Goal: Obtain resource: Obtain resource

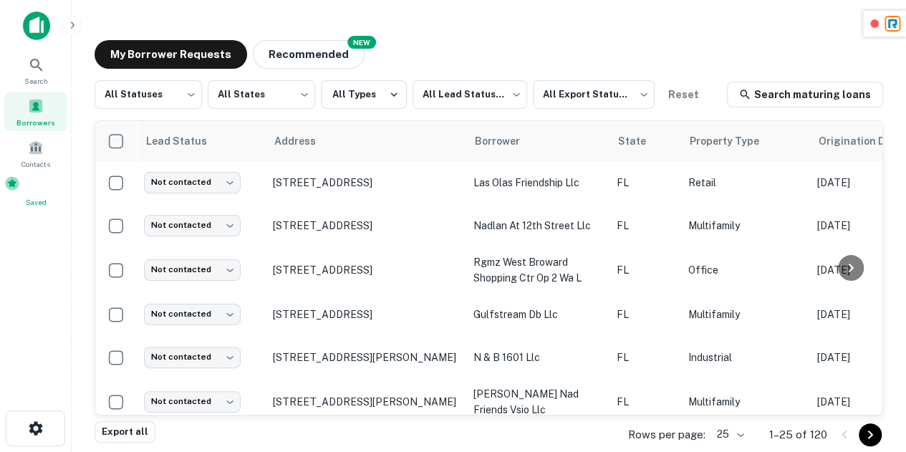
click at [52, 186] on div "Saved" at bounding box center [35, 192] width 63 height 32
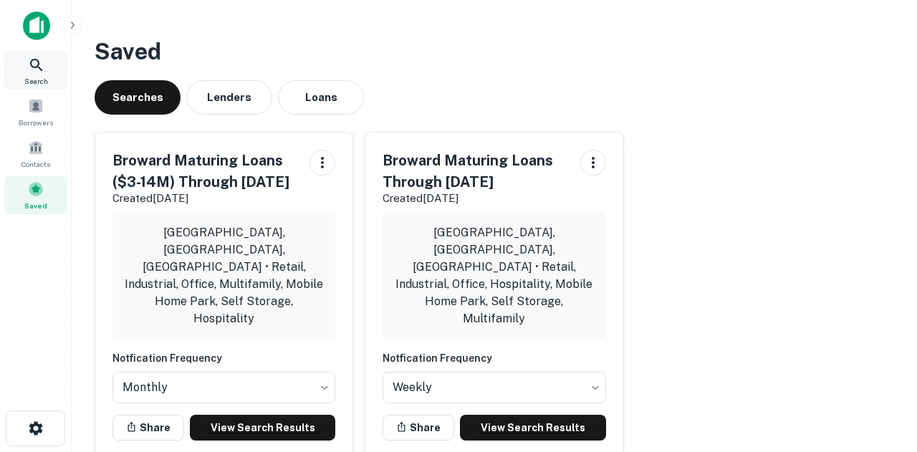
click at [39, 62] on icon at bounding box center [36, 65] width 17 height 17
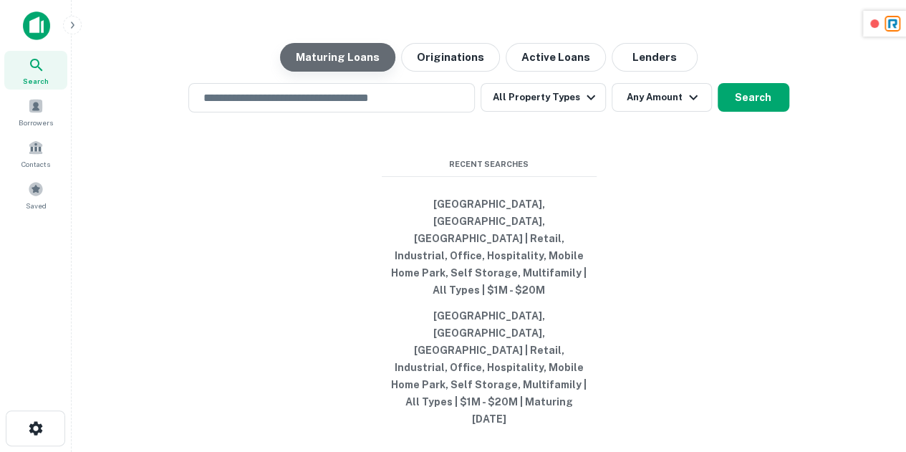
click at [370, 72] on button "Maturing Loans" at bounding box center [337, 57] width 115 height 29
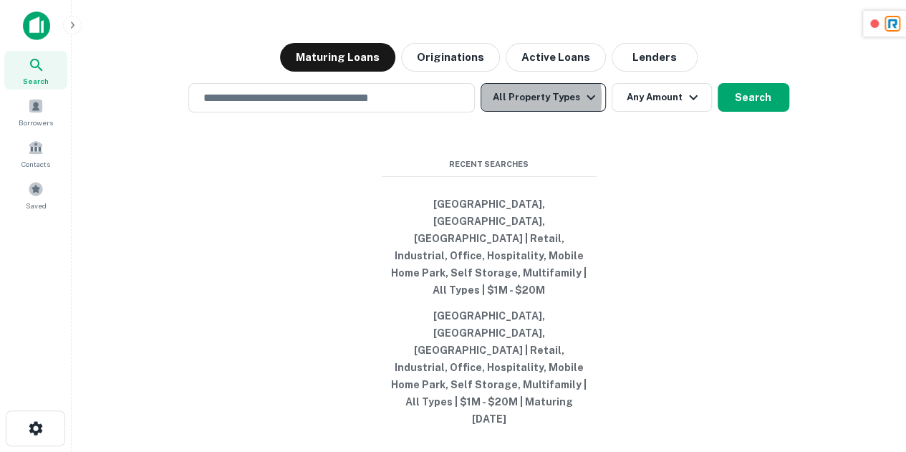
click at [503, 112] on button "All Property Types" at bounding box center [543, 97] width 125 height 29
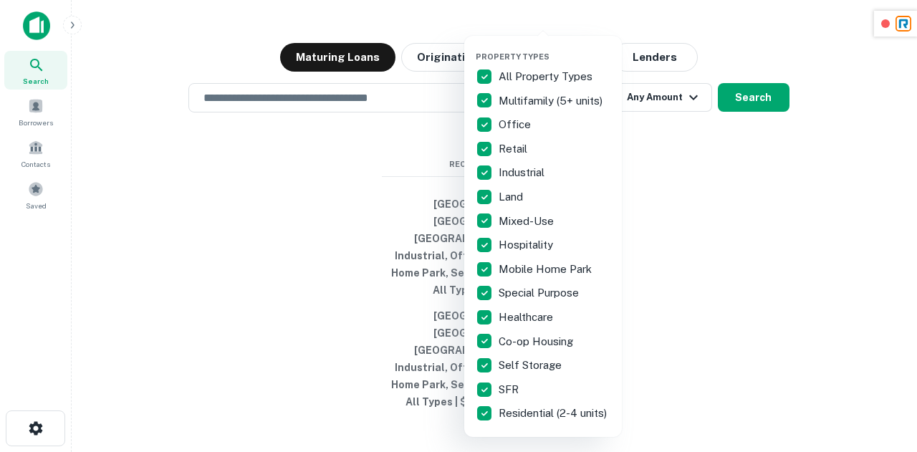
click at [526, 74] on p "All Property Types" at bounding box center [547, 76] width 97 height 17
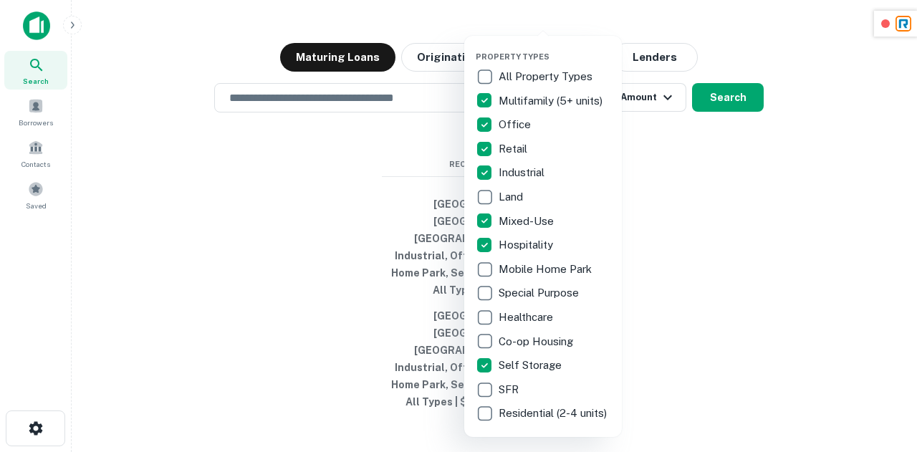
click at [410, 242] on div at bounding box center [458, 226] width 917 height 452
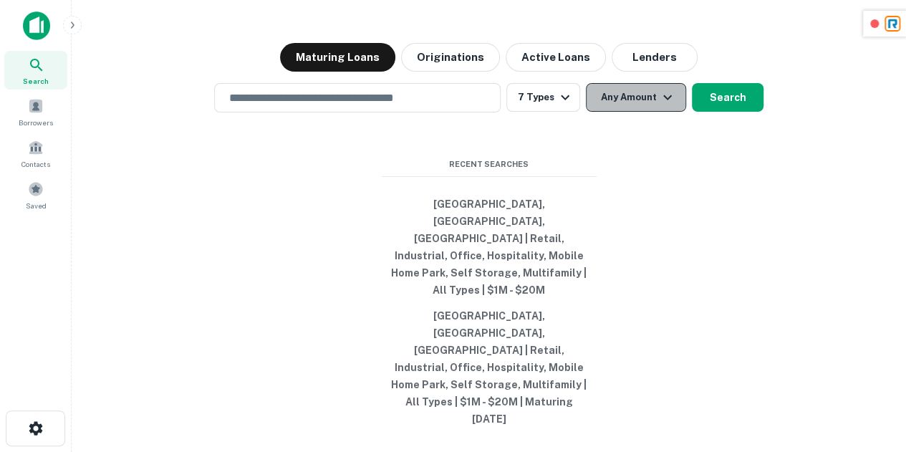
click at [621, 112] on button "Any Amount" at bounding box center [636, 97] width 100 height 29
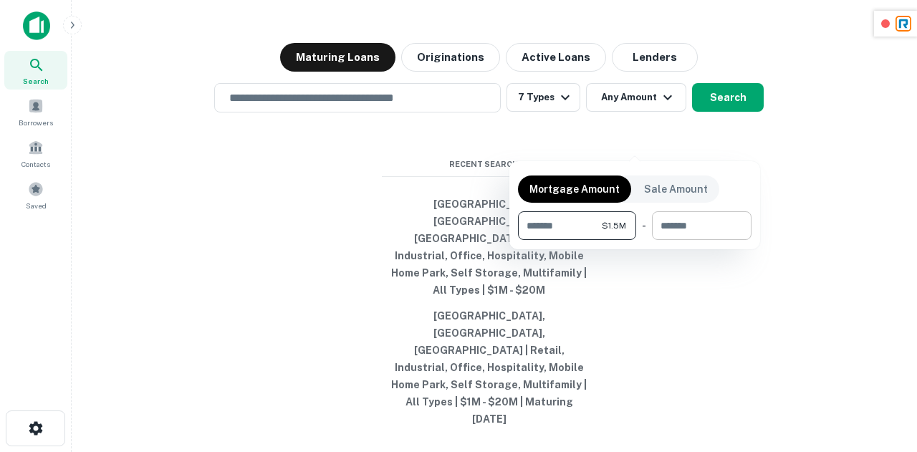
type input "*******"
click at [682, 226] on input "number" at bounding box center [697, 225] width 90 height 29
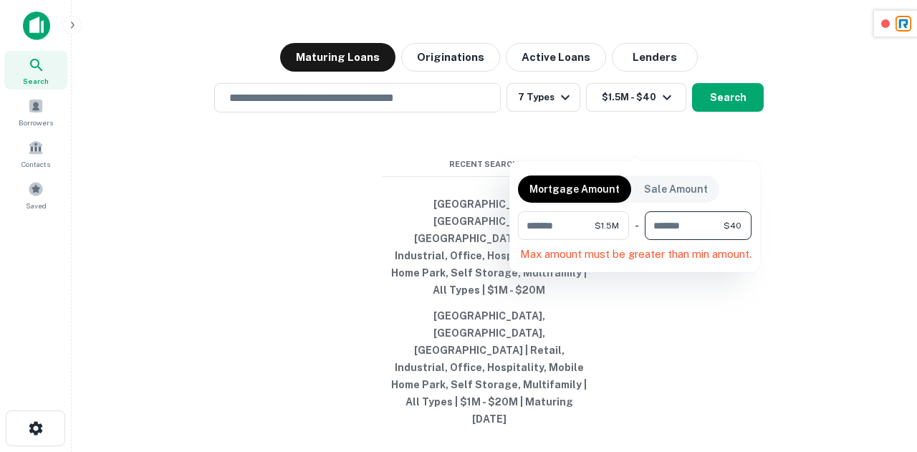
type input "*"
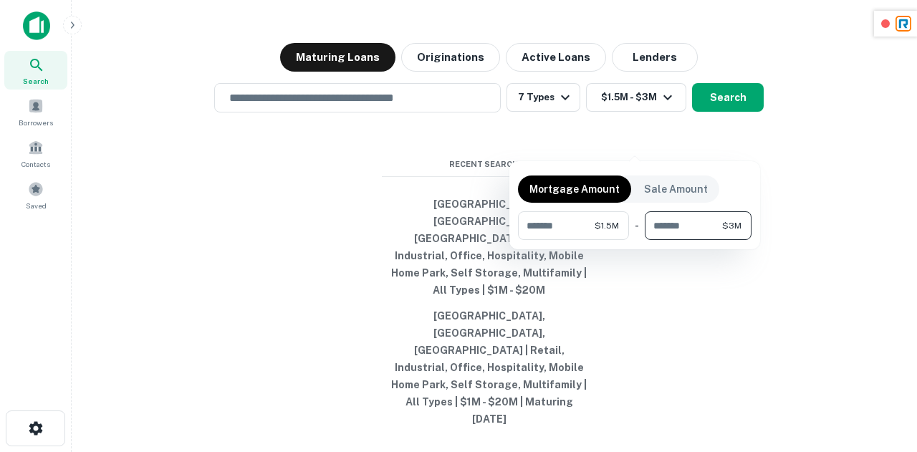
type input "*******"
click at [768, 317] on div at bounding box center [458, 226] width 917 height 452
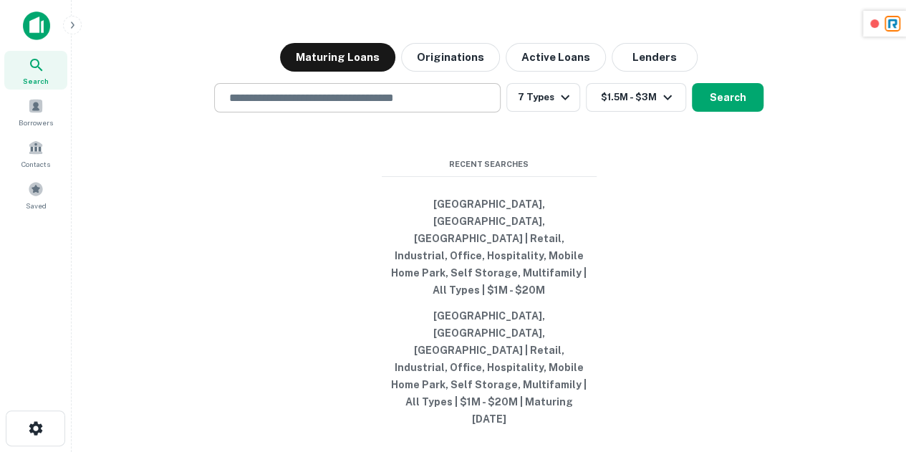
click at [346, 112] on div "​" at bounding box center [357, 97] width 287 height 29
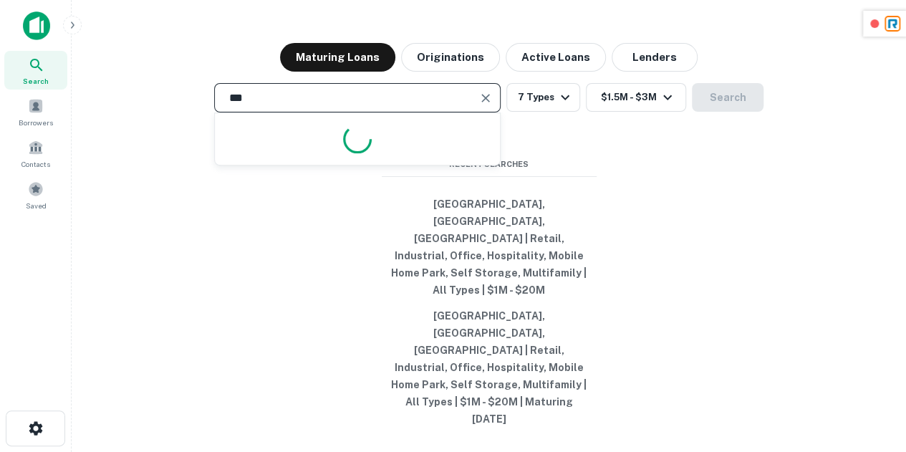
type input "**********"
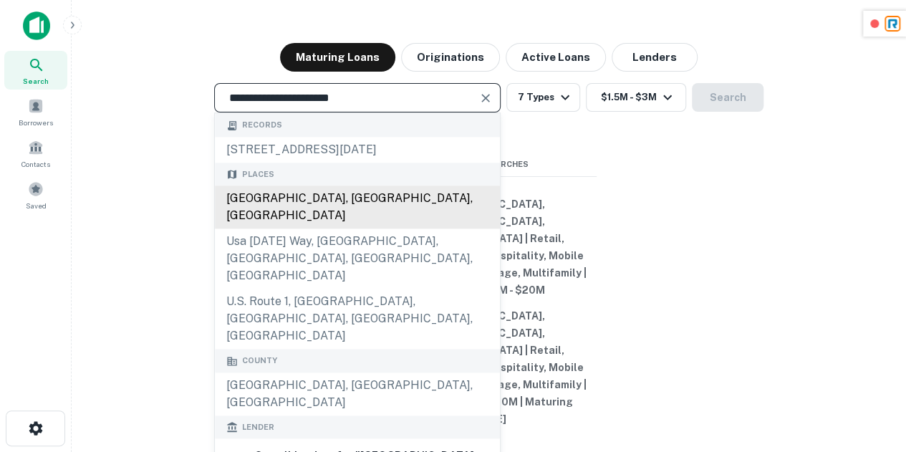
click at [285, 229] on div "Broward County, FL, USA" at bounding box center [357, 207] width 285 height 43
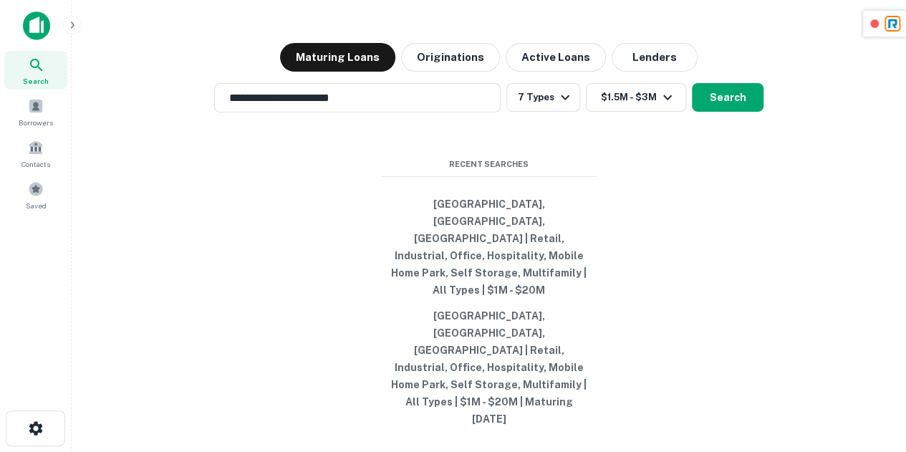
click at [675, 216] on div "**********" at bounding box center [489, 260] width 812 height 452
click at [368, 72] on button "Maturing Loans" at bounding box center [337, 57] width 115 height 29
click at [659, 106] on icon "button" at bounding box center [667, 97] width 17 height 17
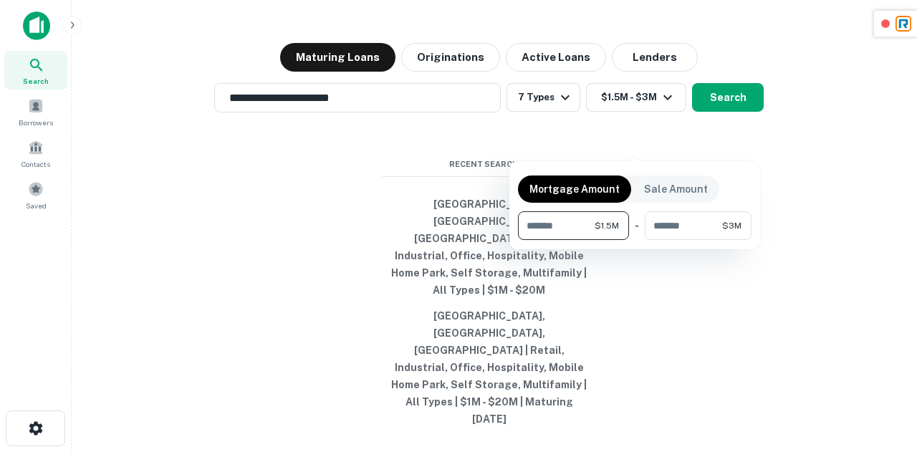
click at [661, 144] on div at bounding box center [458, 226] width 917 height 452
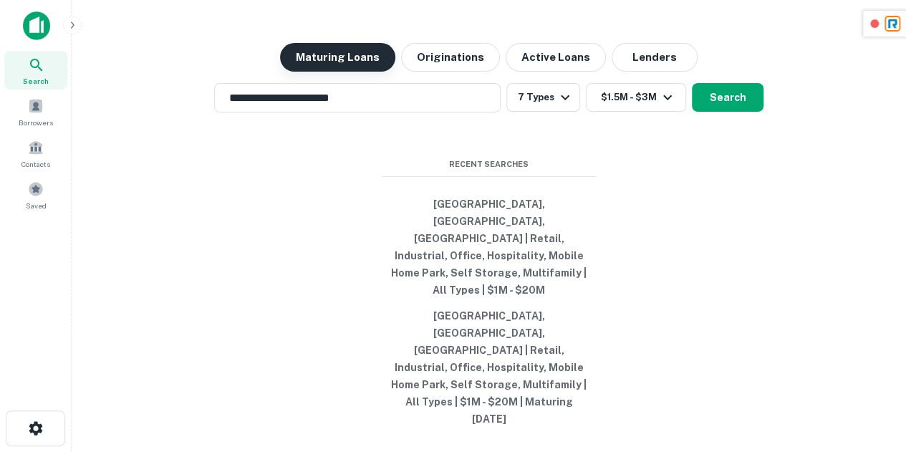
click at [346, 72] on button "Maturing Loans" at bounding box center [337, 57] width 115 height 29
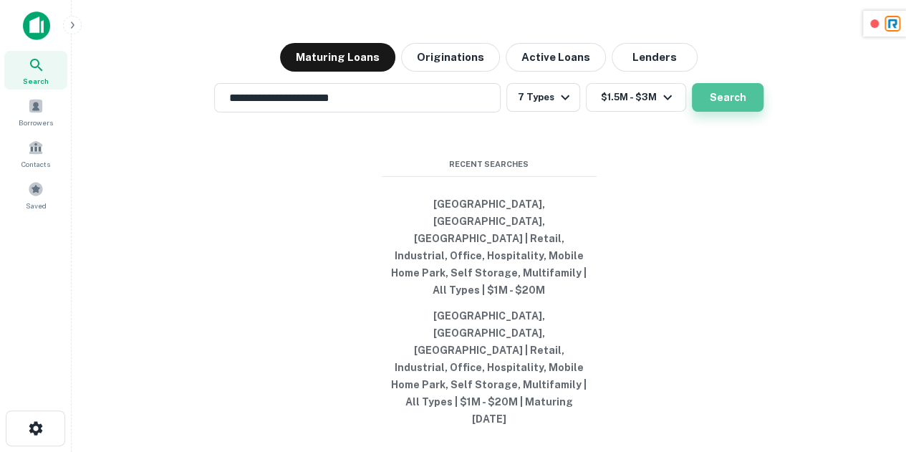
click at [712, 112] on button "Search" at bounding box center [728, 97] width 72 height 29
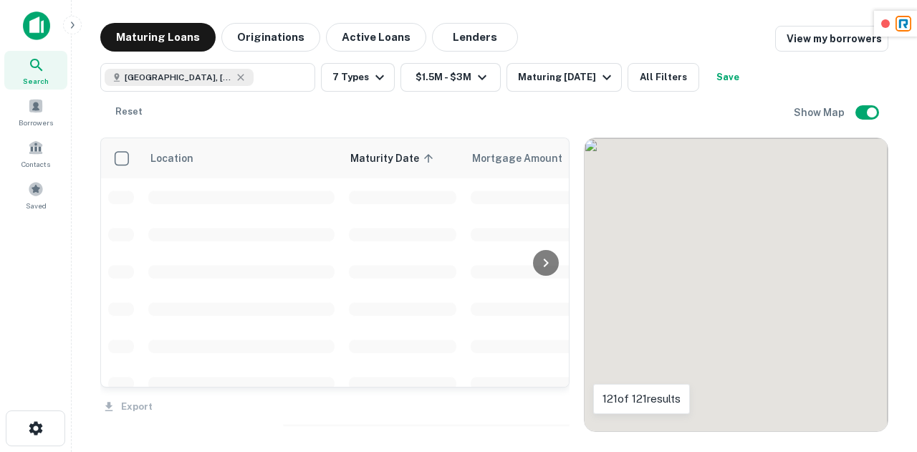
click at [586, 92] on div "Broward County, FL, USA ​ 7 Types $1.5M - $3M Maturing In 1 Year All Filters Sa…" at bounding box center [447, 94] width 694 height 63
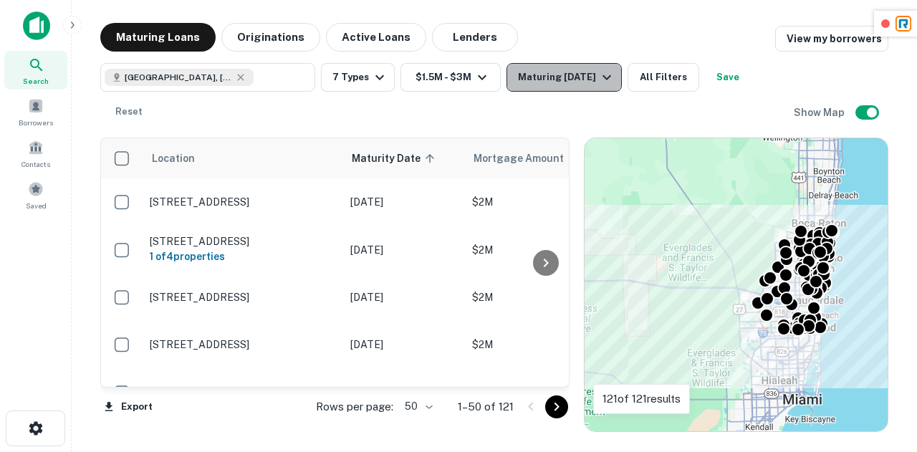
click at [575, 85] on div "Maturing In 1 Year" at bounding box center [566, 77] width 97 height 17
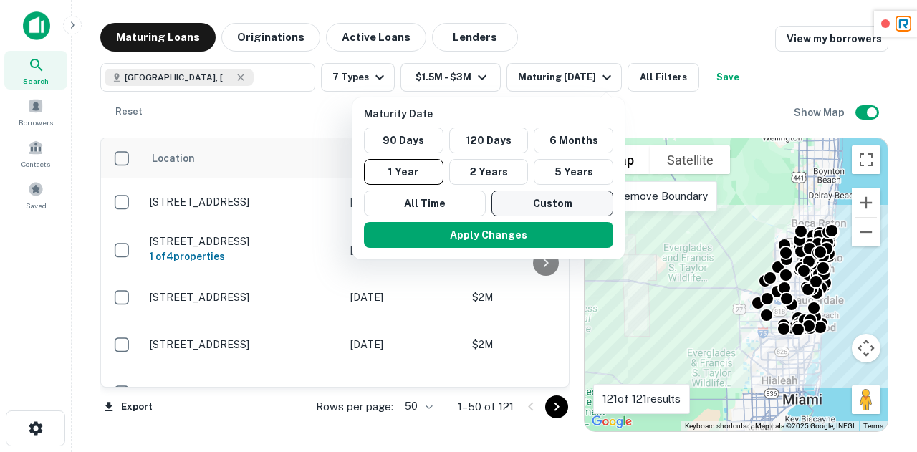
click at [527, 205] on button "Custom" at bounding box center [553, 204] width 122 height 26
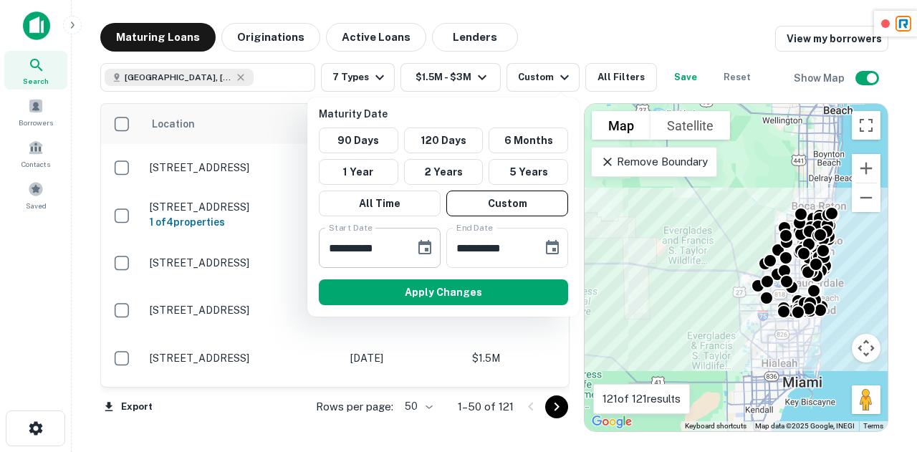
click at [367, 250] on input "**********" at bounding box center [362, 248] width 86 height 40
click at [424, 250] on icon "Choose date, selected date is Mar 13, 2025" at bounding box center [424, 247] width 17 height 17
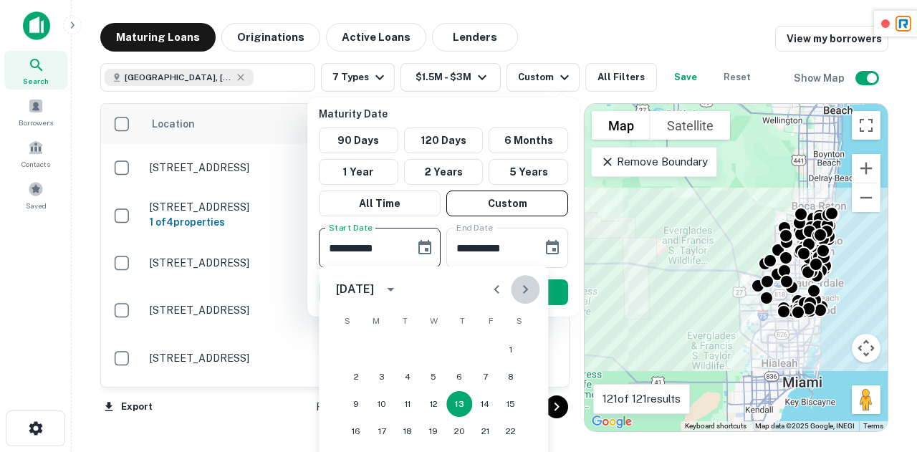
click at [532, 300] on button "Next month" at bounding box center [525, 289] width 29 height 29
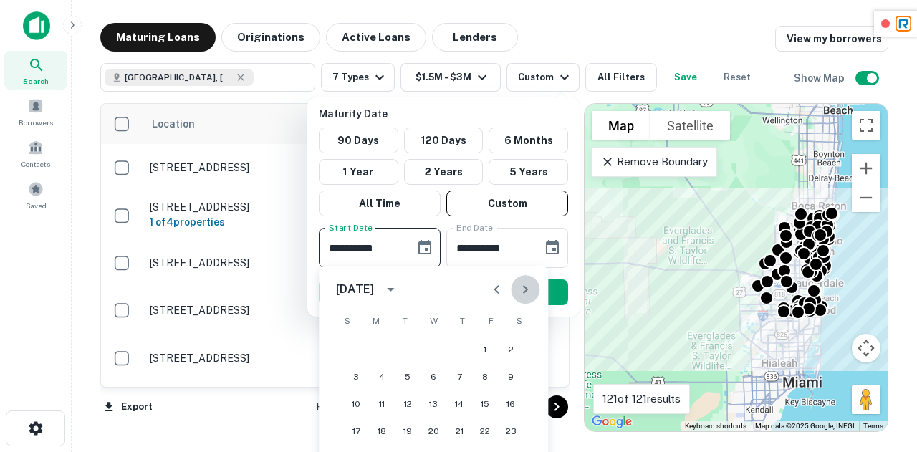
click at [532, 300] on button "Next month" at bounding box center [525, 289] width 29 height 29
click at [381, 349] on button "1" at bounding box center [382, 350] width 26 height 26
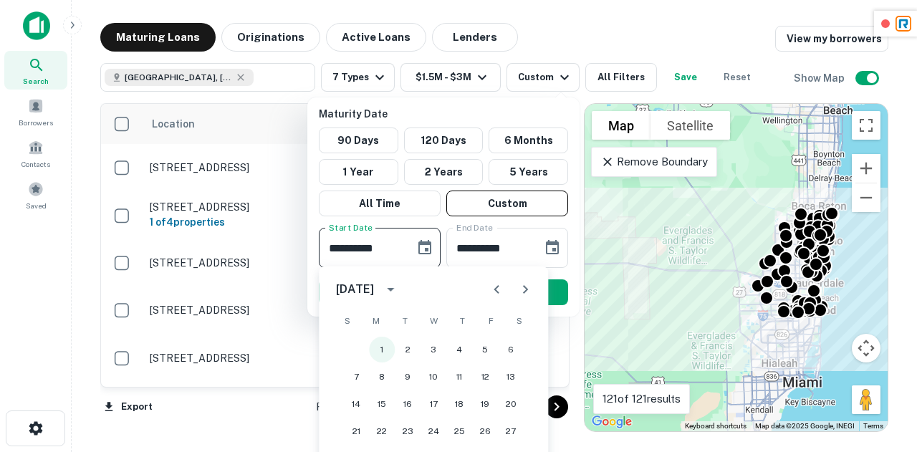
type input "**********"
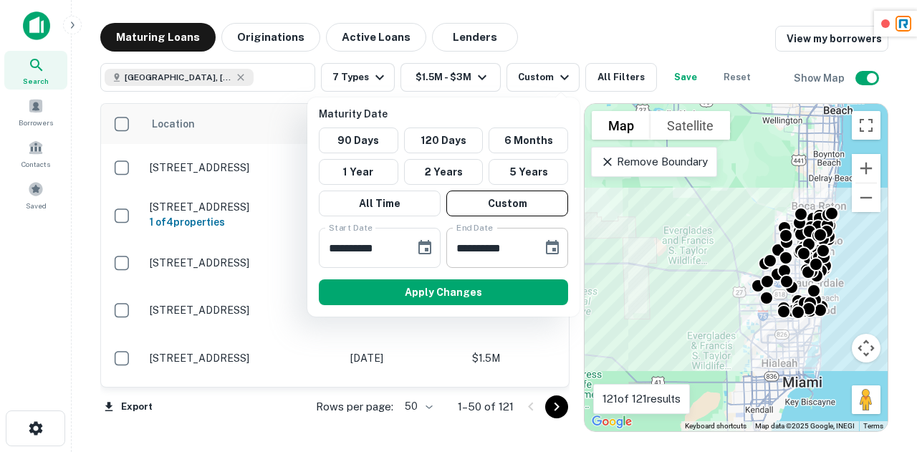
click at [512, 250] on input "**********" at bounding box center [489, 248] width 86 height 40
click at [549, 247] on icon "Choose date, selected date is Sep 9, 2025" at bounding box center [552, 247] width 17 height 17
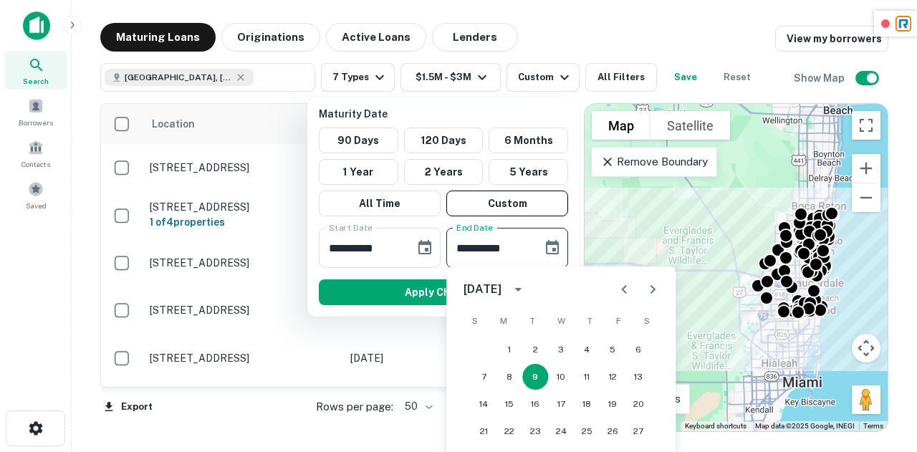
click at [649, 289] on icon "Next month" at bounding box center [652, 289] width 17 height 17
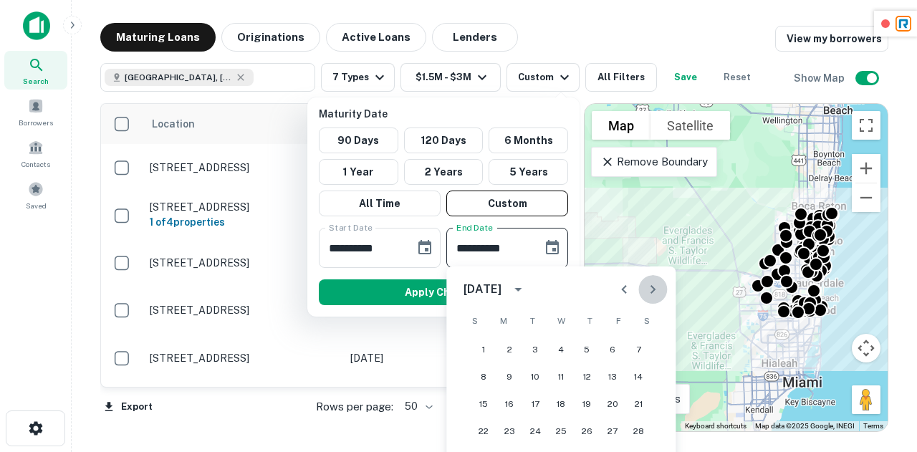
click at [649, 289] on icon "Next month" at bounding box center [652, 289] width 17 height 17
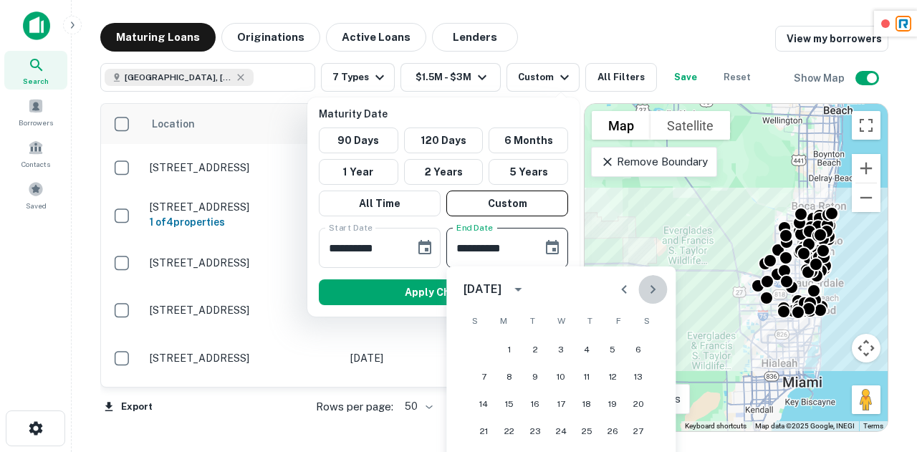
click at [649, 289] on icon "Next month" at bounding box center [652, 289] width 17 height 17
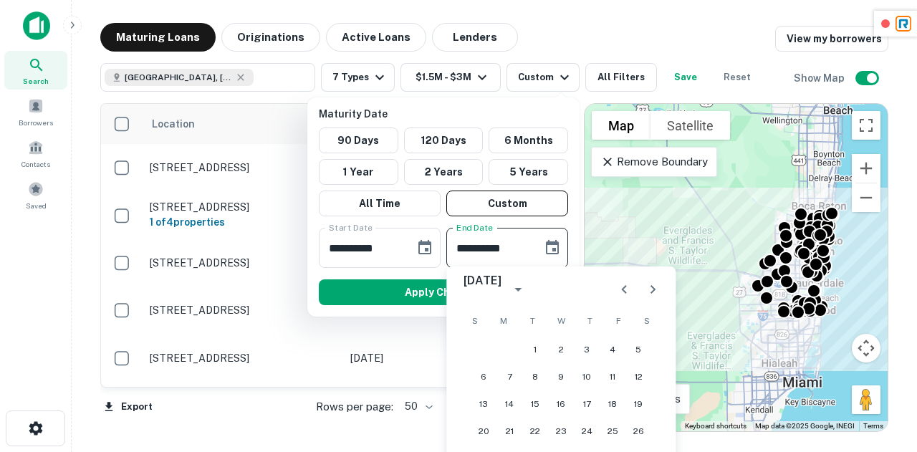
click at [649, 289] on icon "Next month" at bounding box center [652, 289] width 17 height 17
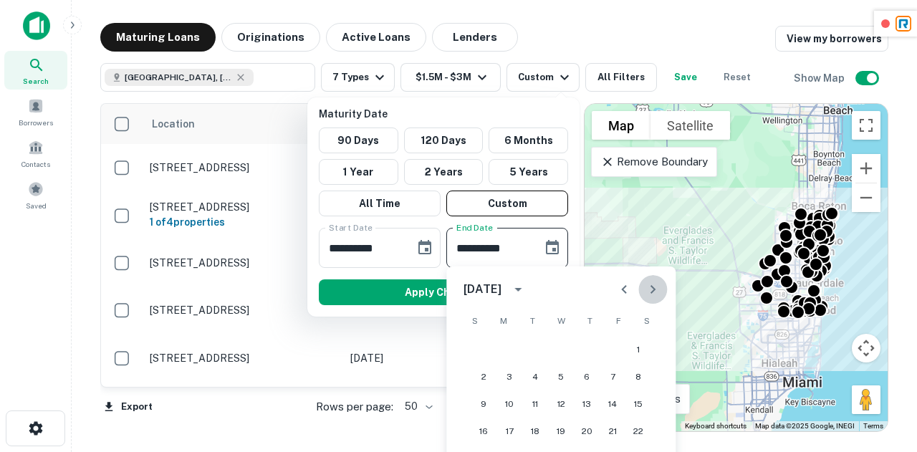
click at [649, 289] on icon "Next month" at bounding box center [652, 289] width 17 height 17
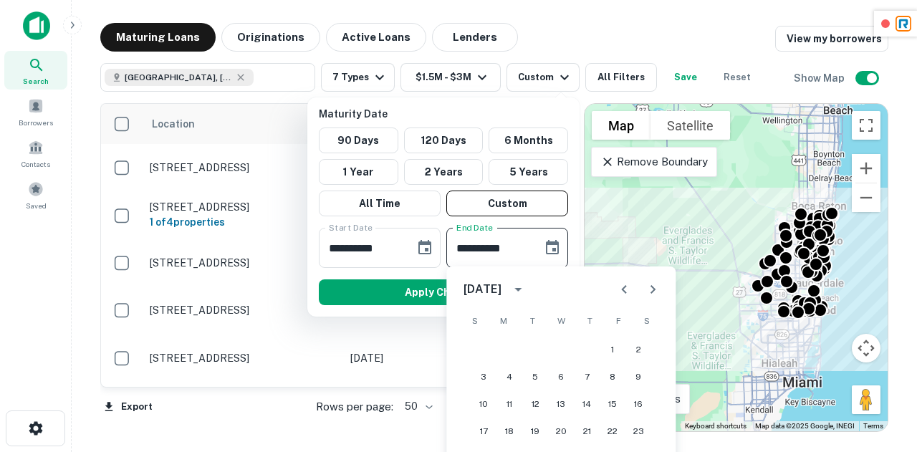
click at [649, 289] on icon "Next month" at bounding box center [652, 289] width 17 height 17
click at [522, 244] on input "**********" at bounding box center [489, 248] width 86 height 40
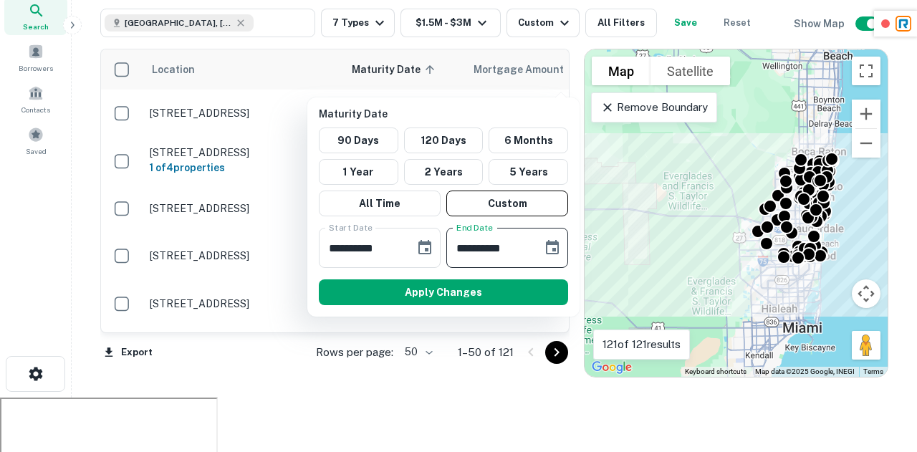
click at [522, 244] on input "**********" at bounding box center [489, 248] width 86 height 40
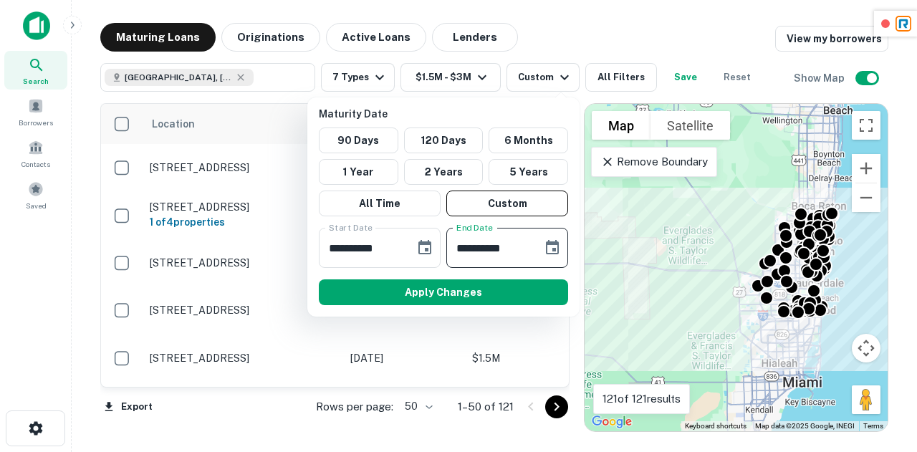
click at [522, 244] on input "**********" at bounding box center [489, 248] width 86 height 40
click at [466, 250] on input "**********" at bounding box center [489, 248] width 86 height 40
type input "**********"
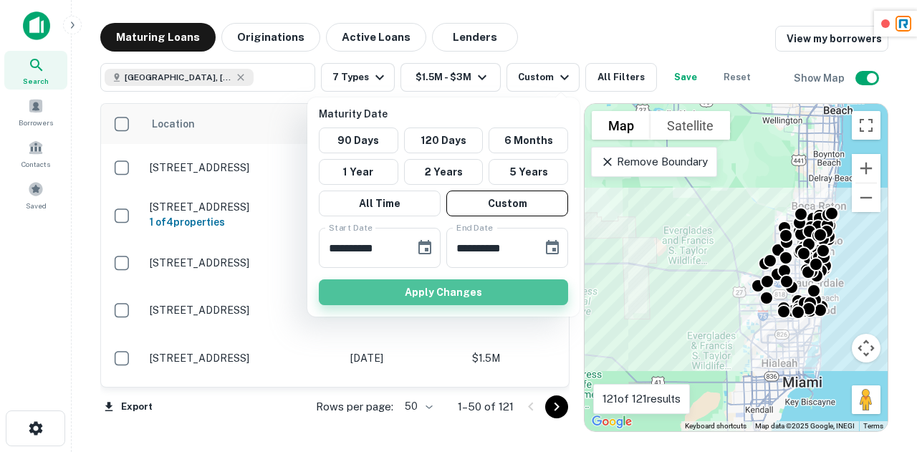
click at [503, 293] on button "Apply Changes" at bounding box center [443, 292] width 249 height 26
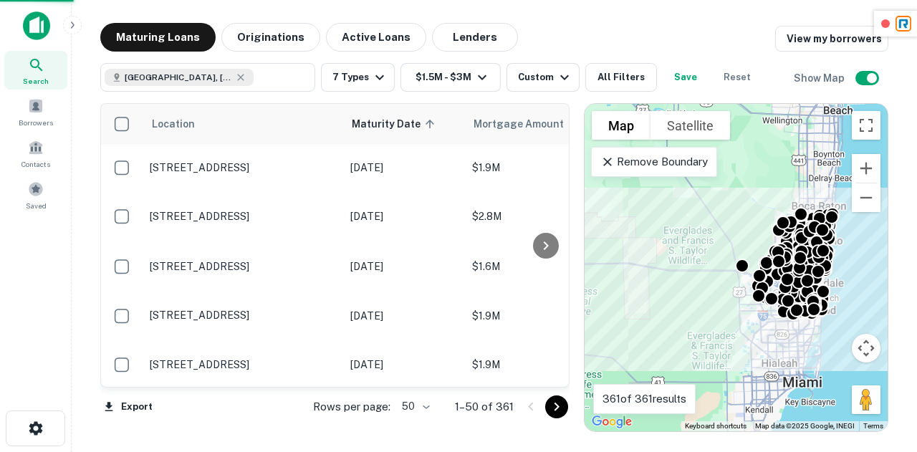
click at [634, 9] on main "Maturing Loans Originations Active Loans Lenders View my borrowers Broward Coun…" at bounding box center [495, 226] width 846 height 452
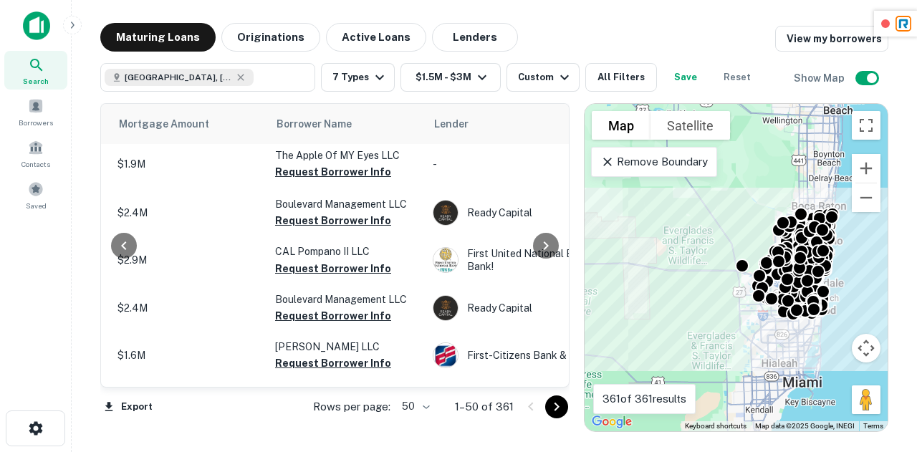
scroll to position [0, 355]
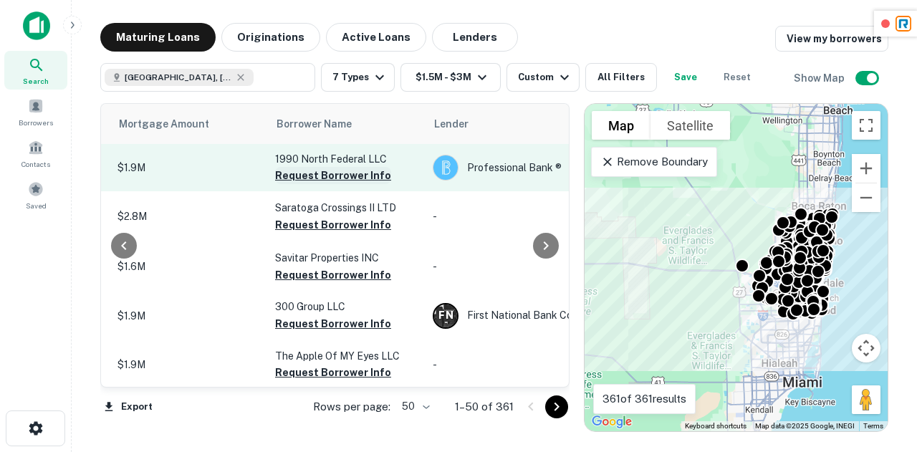
click at [332, 168] on button "Request Borrower Info" at bounding box center [333, 175] width 116 height 17
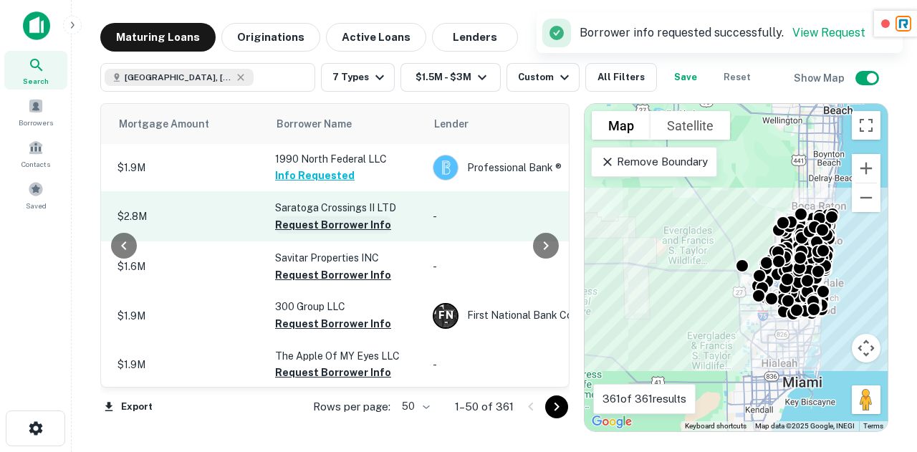
click at [345, 226] on button "Request Borrower Info" at bounding box center [333, 224] width 116 height 17
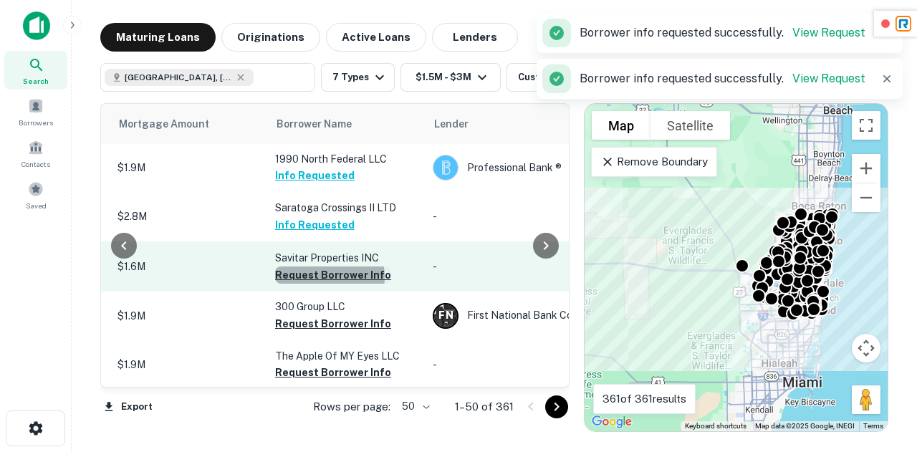
click at [324, 277] on button "Request Borrower Info" at bounding box center [333, 275] width 116 height 17
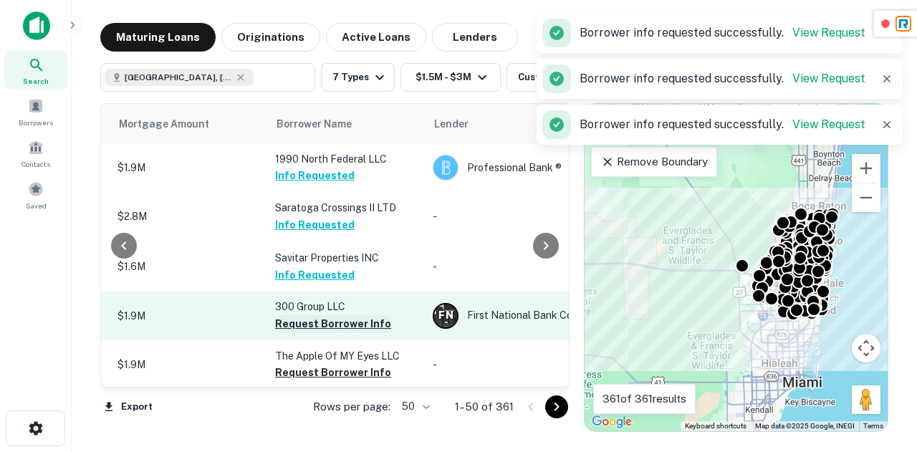
click at [318, 321] on button "Request Borrower Info" at bounding box center [333, 323] width 116 height 17
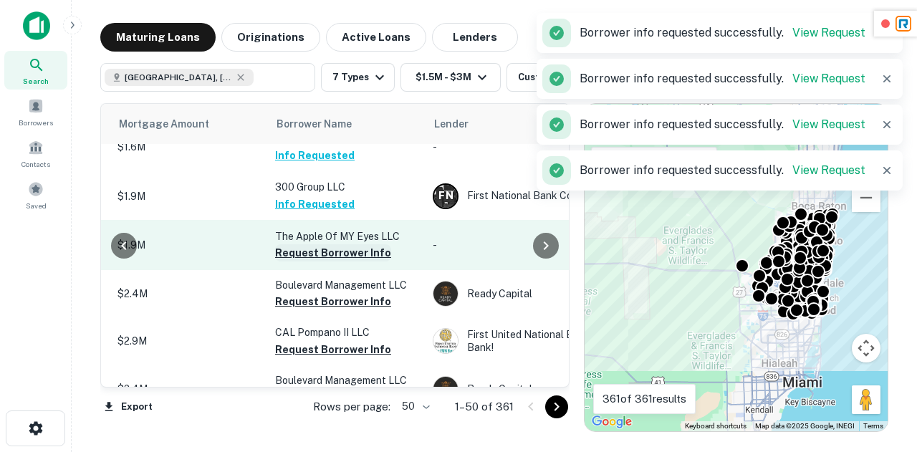
scroll to position [136, 355]
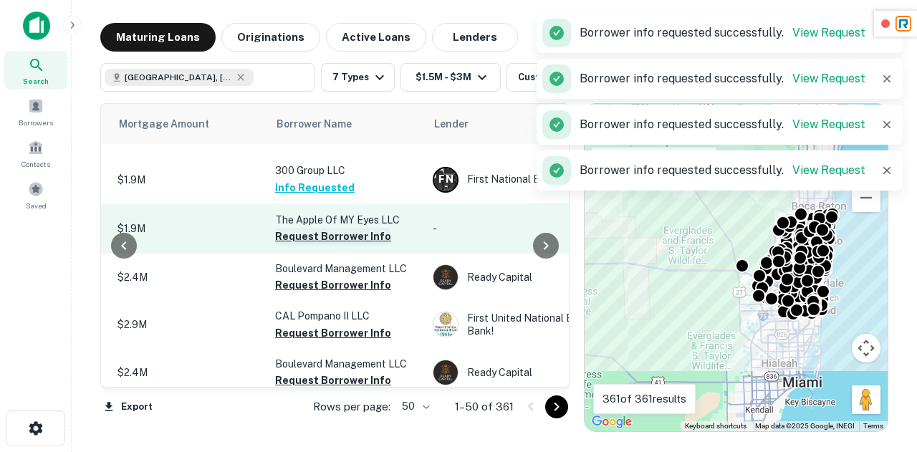
click at [341, 236] on button "Request Borrower Info" at bounding box center [333, 236] width 116 height 17
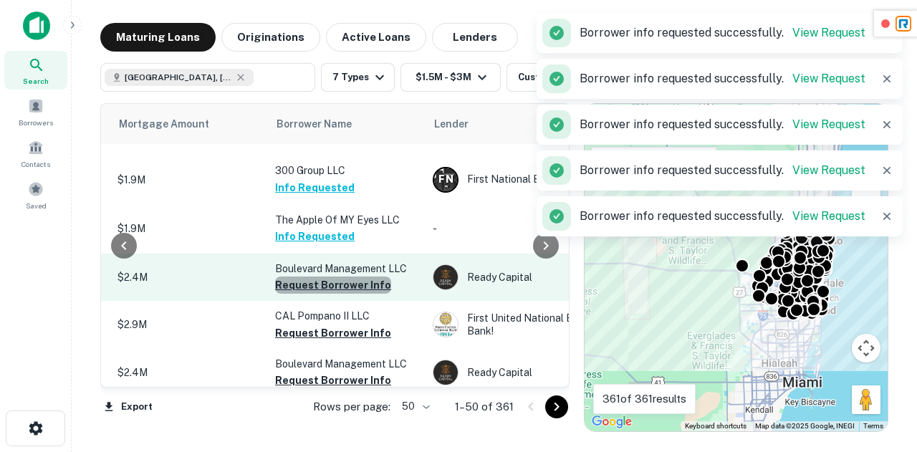
click at [343, 291] on button "Request Borrower Info" at bounding box center [333, 285] width 116 height 17
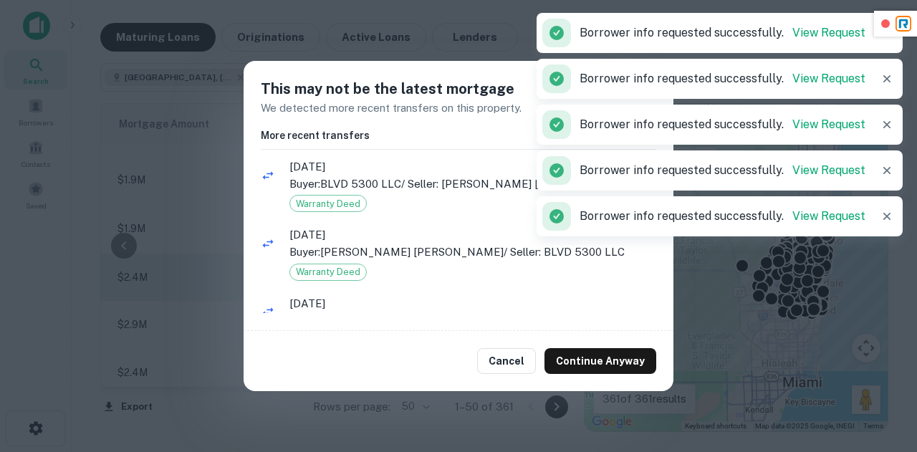
scroll to position [52, 0]
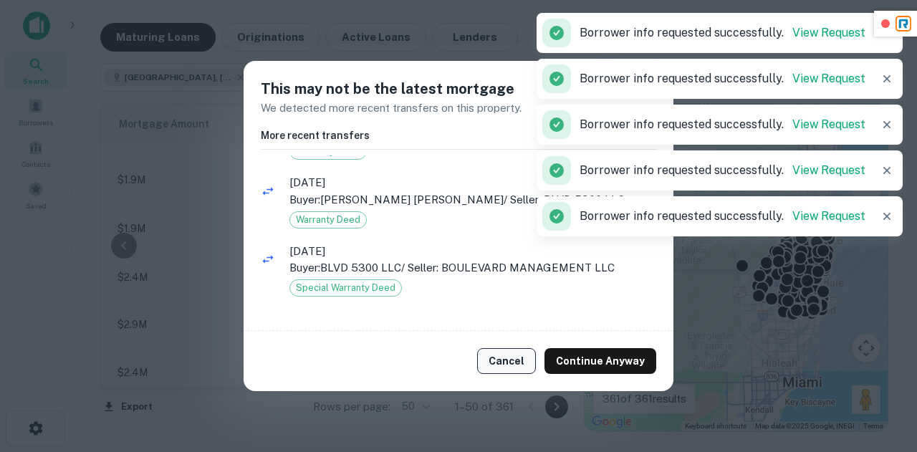
click at [517, 373] on button "Cancel" at bounding box center [506, 361] width 59 height 26
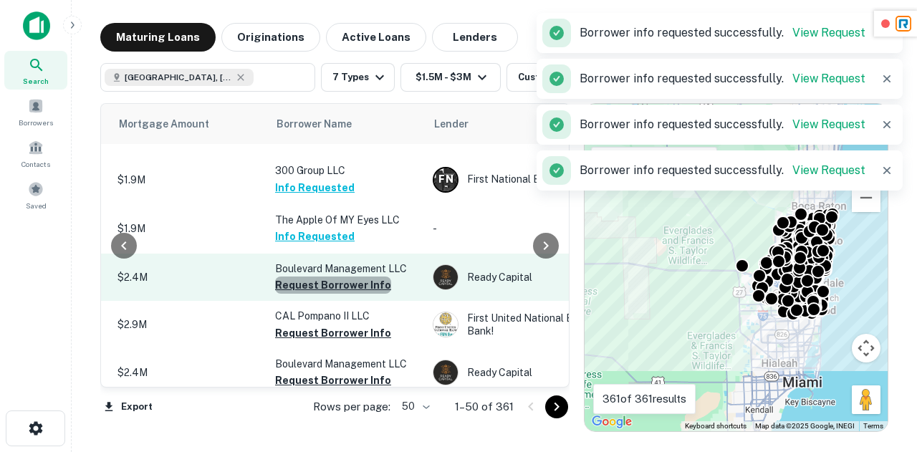
click at [335, 289] on button "Request Borrower Info" at bounding box center [333, 285] width 116 height 17
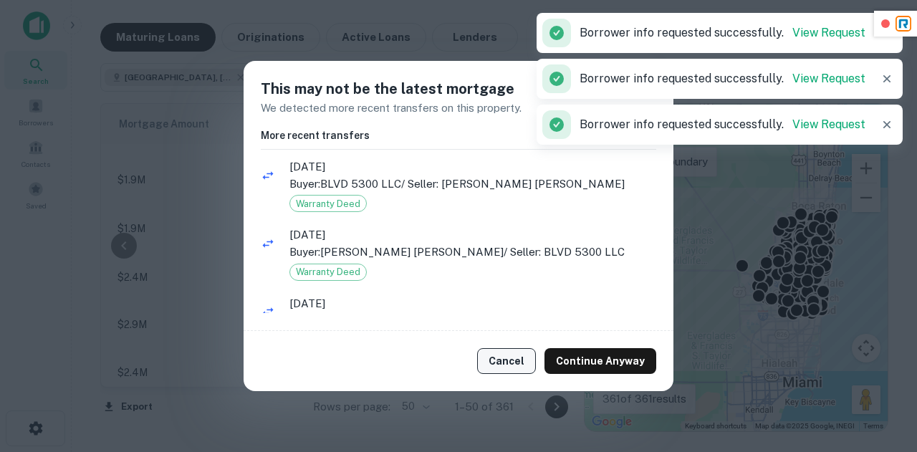
click at [514, 348] on button "Cancel" at bounding box center [506, 361] width 59 height 26
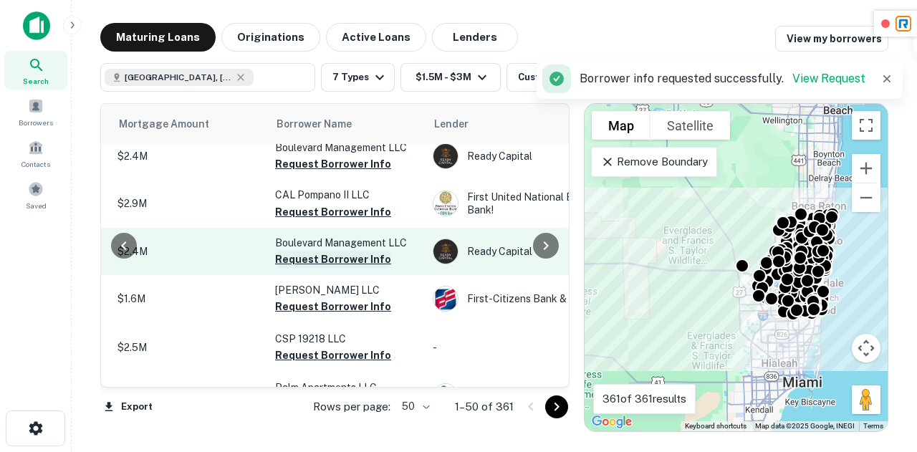
scroll to position [258, 355]
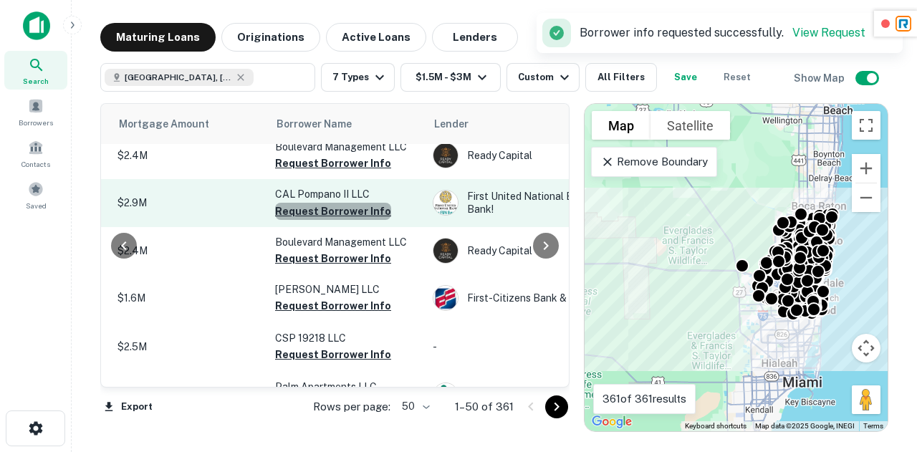
click at [345, 220] on button "Request Borrower Info" at bounding box center [333, 211] width 116 height 17
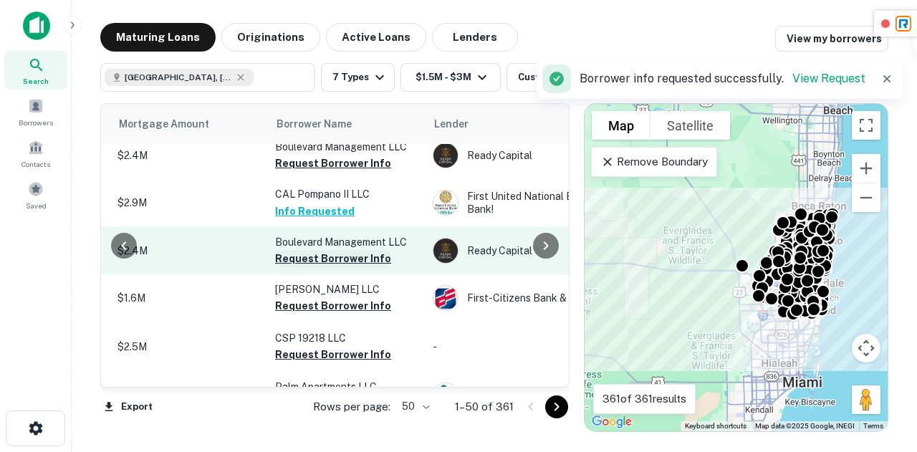
click at [348, 264] on button "Request Borrower Info" at bounding box center [333, 258] width 116 height 17
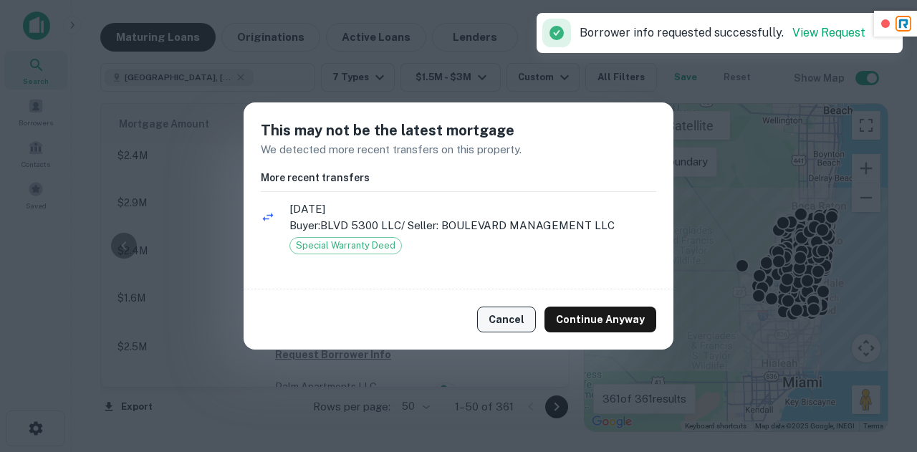
click at [512, 316] on button "Cancel" at bounding box center [506, 320] width 59 height 26
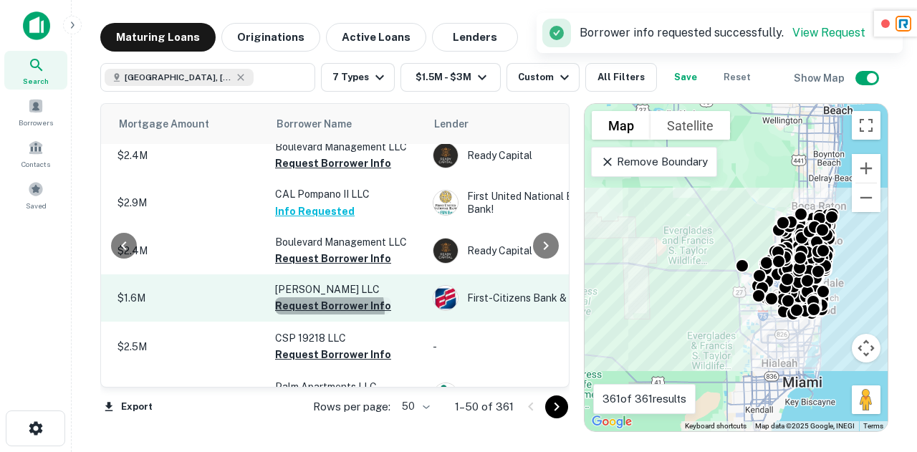
click at [327, 315] on button "Request Borrower Info" at bounding box center [333, 305] width 116 height 17
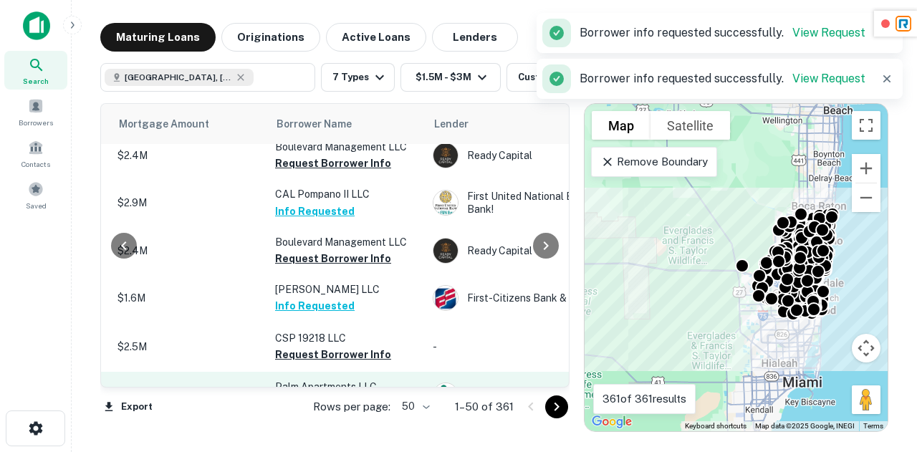
scroll to position [368, 355]
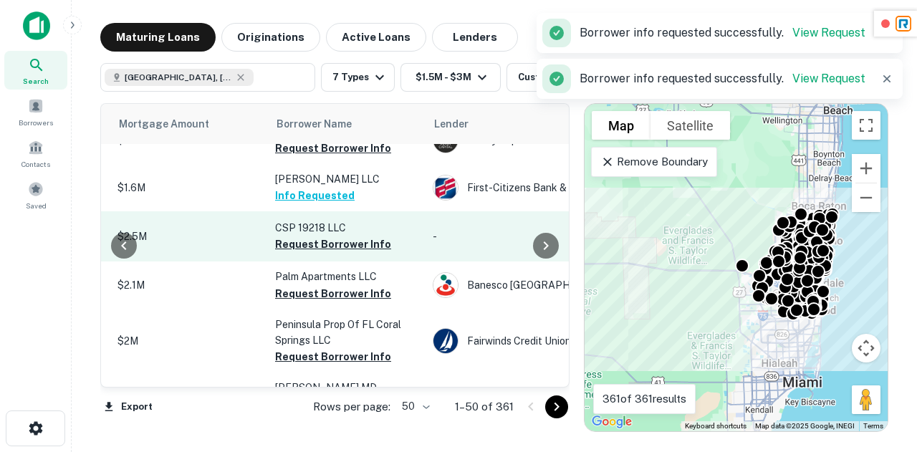
click at [331, 262] on td "CSP 19218 LLC Request Borrower Info" at bounding box center [347, 236] width 158 height 50
click at [334, 253] on button "Request Borrower Info" at bounding box center [333, 244] width 116 height 17
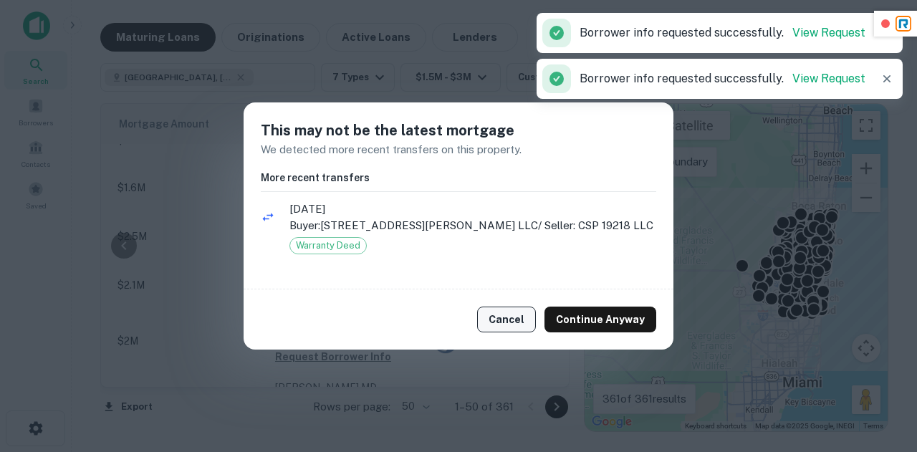
click at [509, 327] on button "Cancel" at bounding box center [506, 320] width 59 height 26
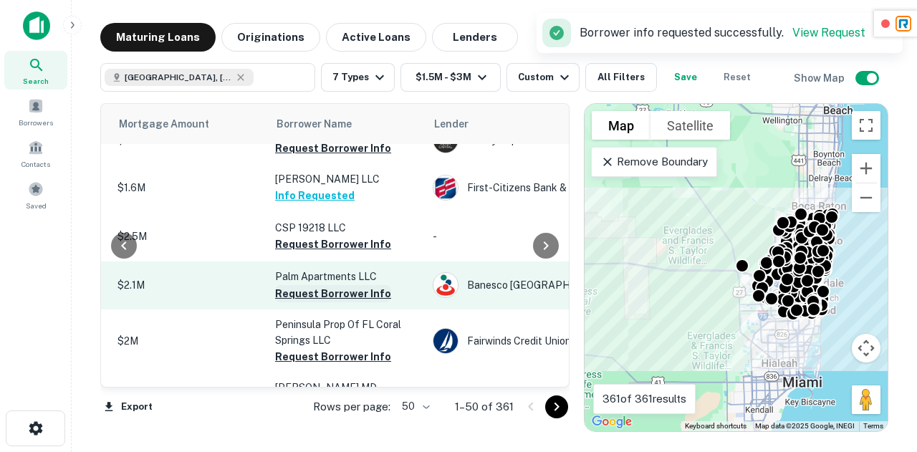
click at [310, 297] on button "Request Borrower Info" at bounding box center [333, 293] width 116 height 17
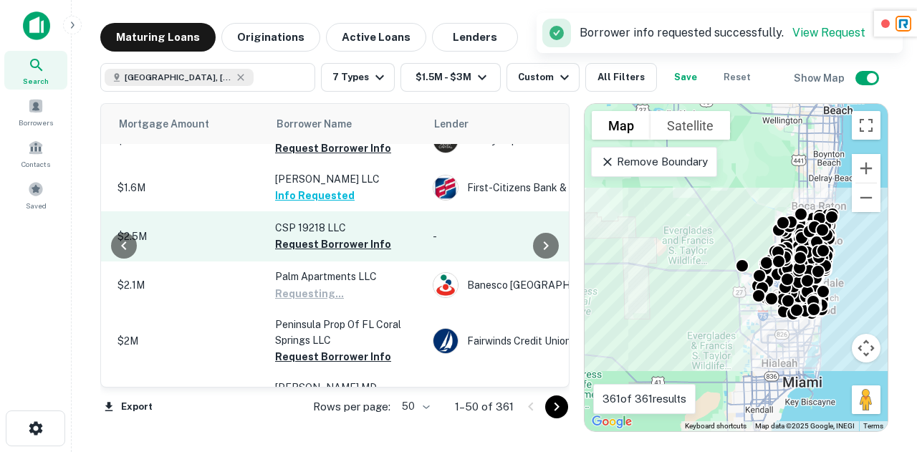
scroll to position [453, 355]
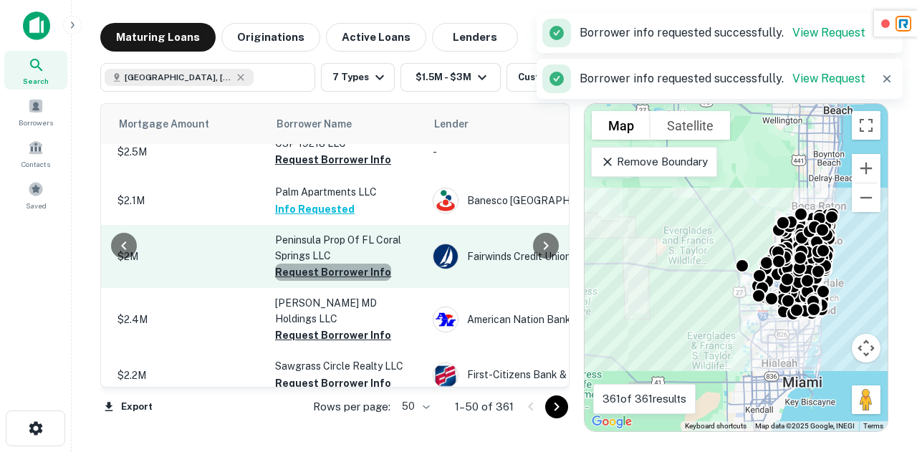
click at [346, 281] on button "Request Borrower Info" at bounding box center [333, 272] width 116 height 17
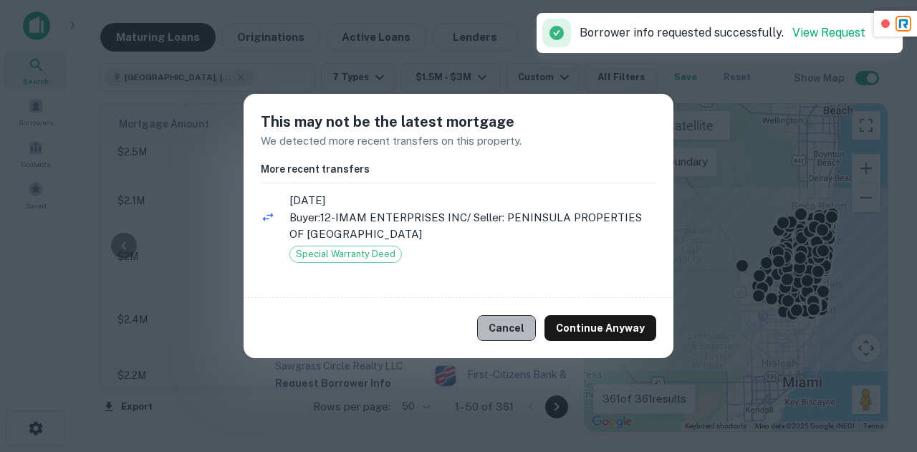
click at [502, 322] on button "Cancel" at bounding box center [506, 328] width 59 height 26
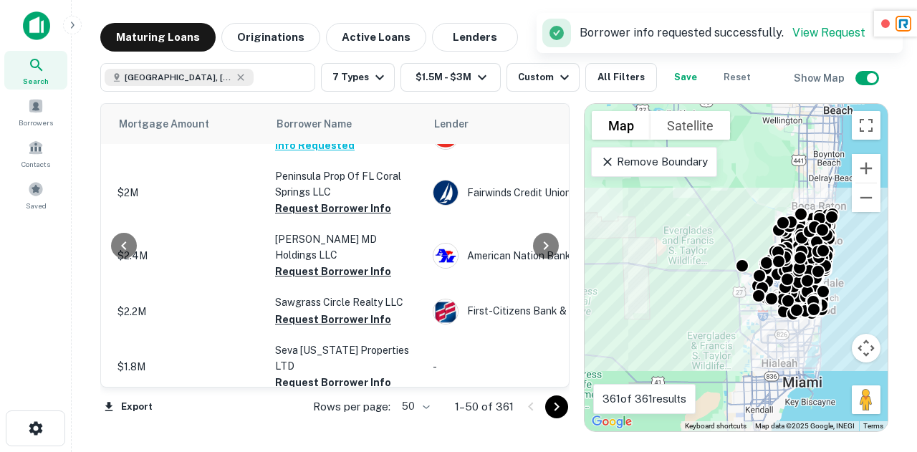
scroll to position [517, 355]
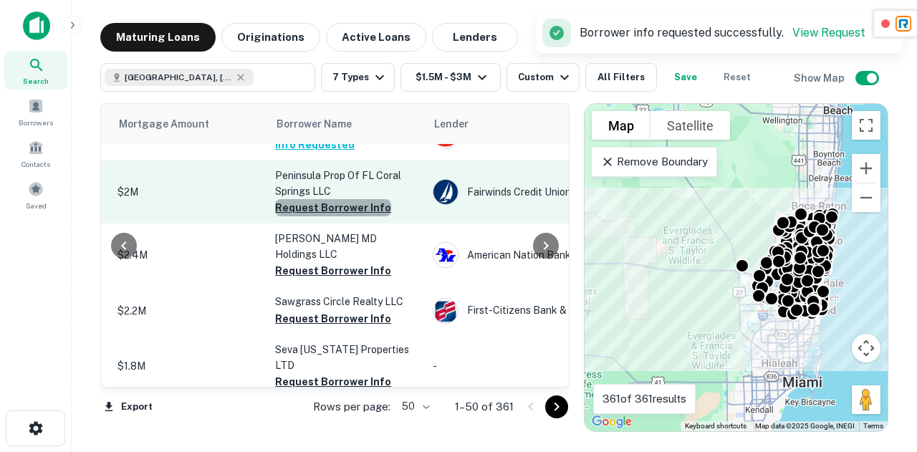
click at [345, 216] on button "Request Borrower Info" at bounding box center [333, 207] width 116 height 17
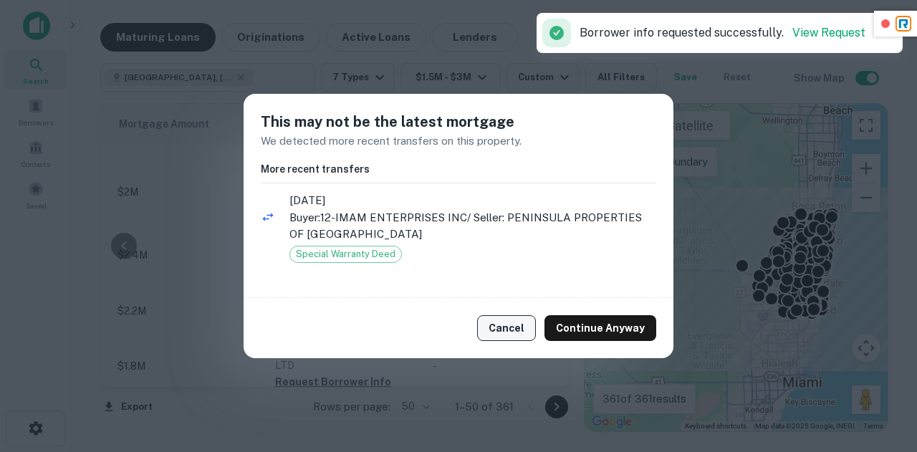
click at [532, 319] on button "Cancel" at bounding box center [506, 328] width 59 height 26
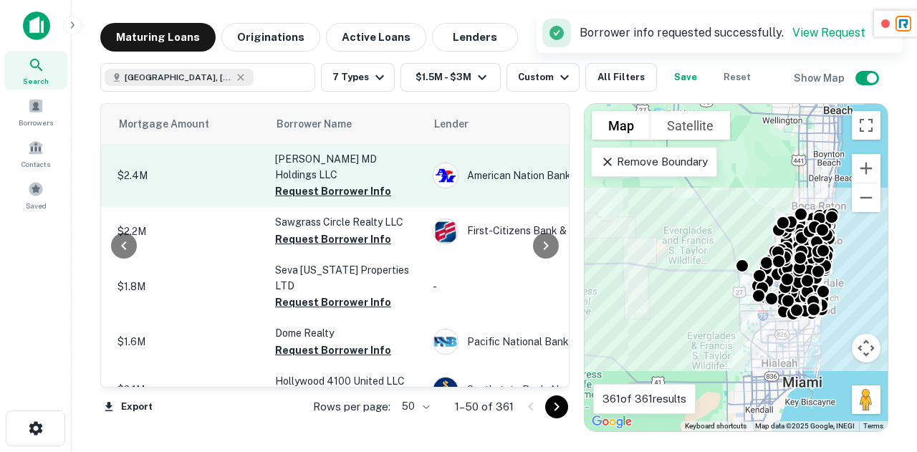
scroll to position [598, 355]
click at [344, 196] on button "Request Borrower Info" at bounding box center [333, 190] width 116 height 17
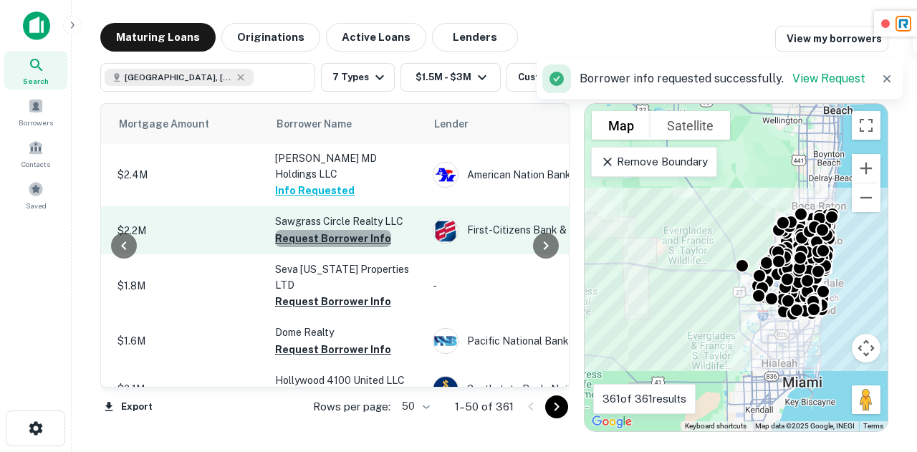
click at [341, 241] on button "Request Borrower Info" at bounding box center [333, 238] width 116 height 17
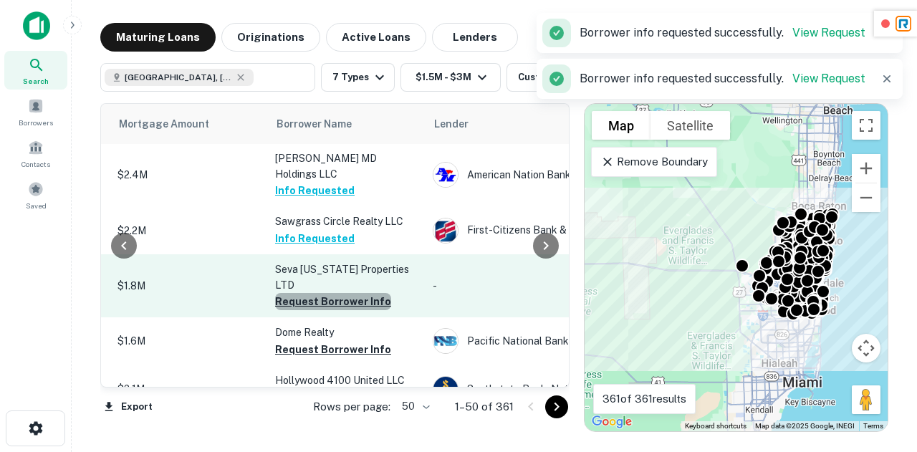
click at [332, 295] on button "Request Borrower Info" at bounding box center [333, 301] width 116 height 17
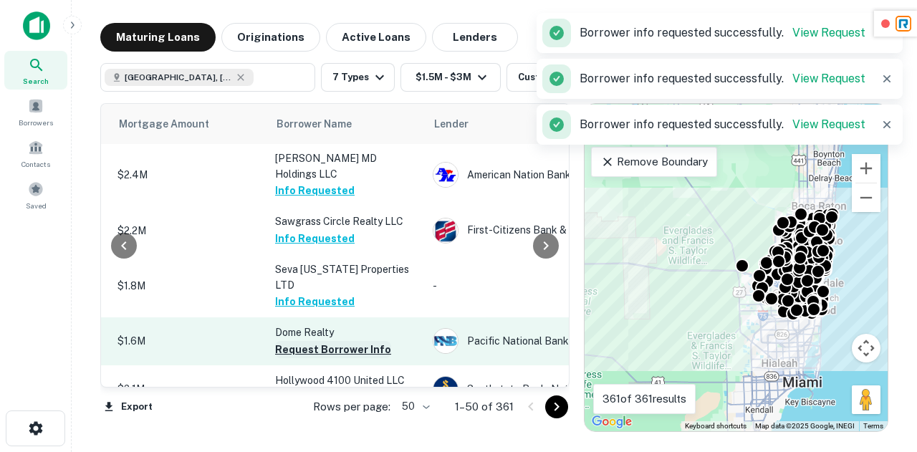
click at [325, 342] on button "Request Borrower Info" at bounding box center [333, 349] width 116 height 17
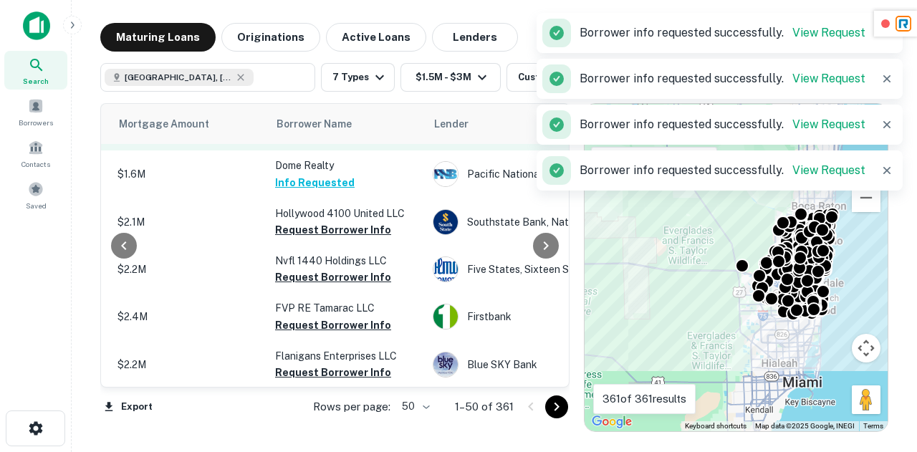
scroll to position [765, 355]
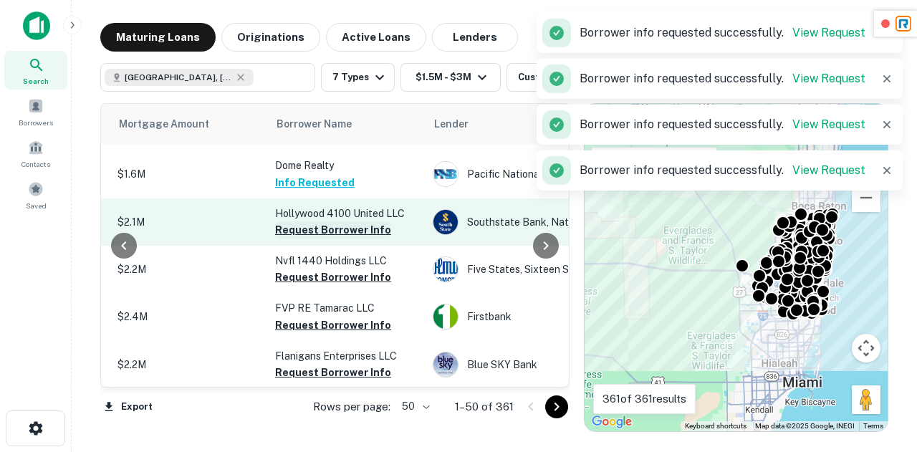
click at [344, 221] on button "Request Borrower Info" at bounding box center [333, 229] width 116 height 17
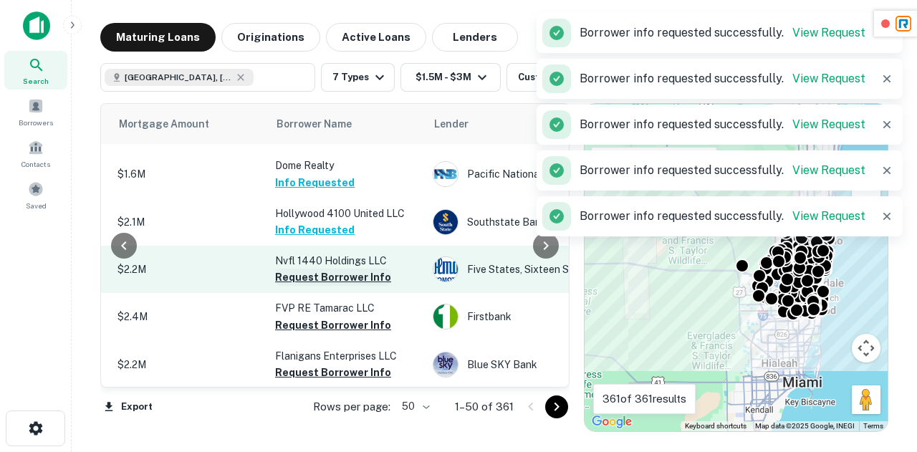
click at [335, 273] on button "Request Borrower Info" at bounding box center [333, 277] width 116 height 17
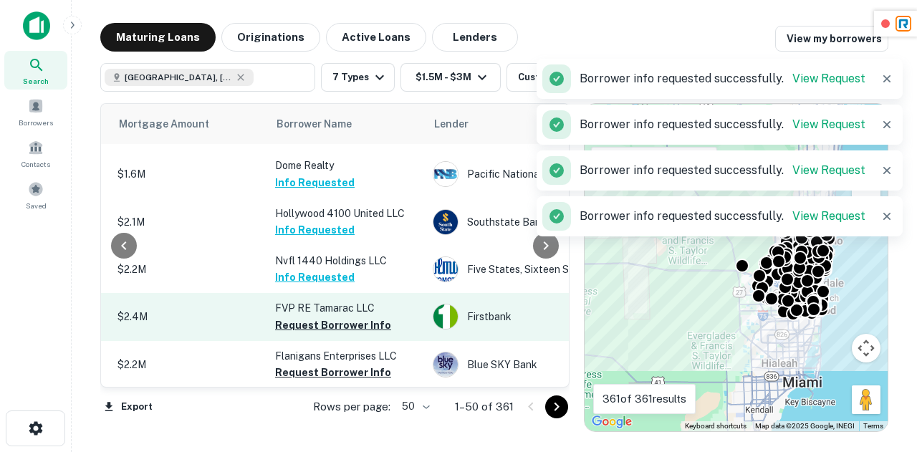
scroll to position [838, 355]
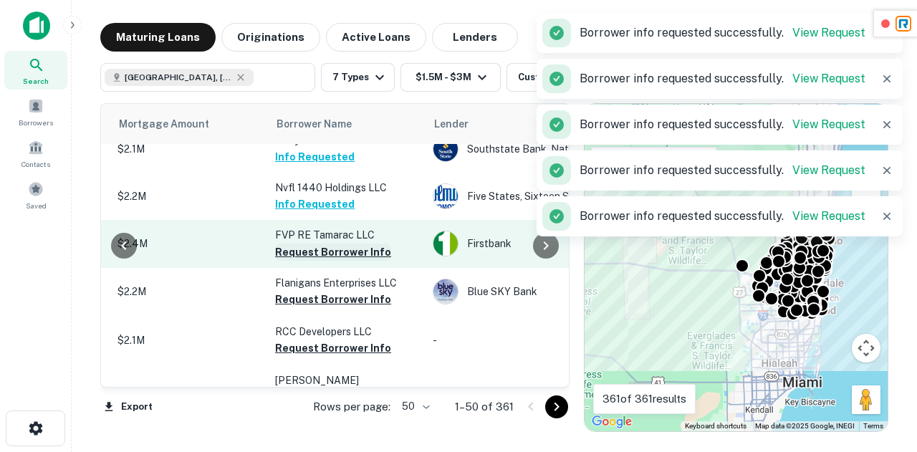
click at [352, 249] on button "Request Borrower Info" at bounding box center [333, 252] width 116 height 17
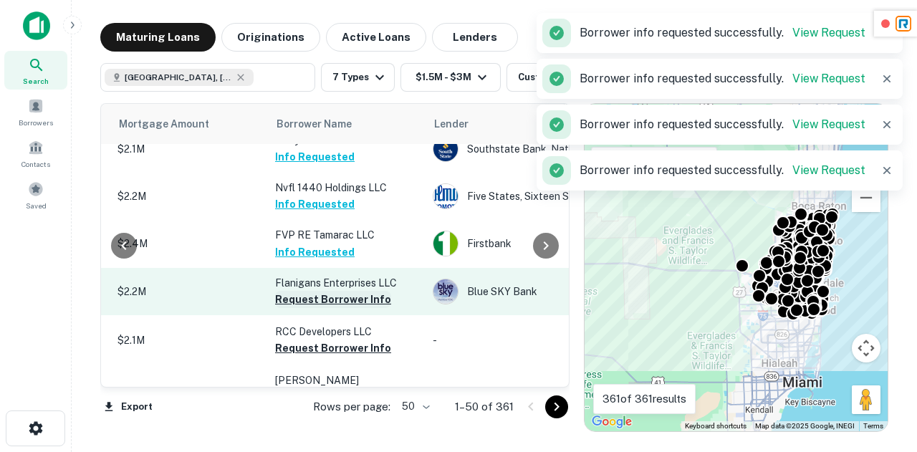
scroll to position [904, 355]
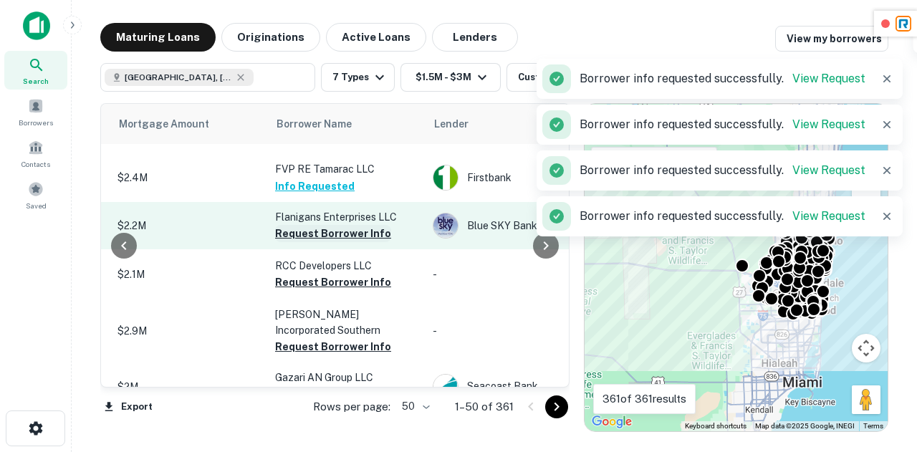
click at [330, 229] on button "Request Borrower Info" at bounding box center [333, 233] width 116 height 17
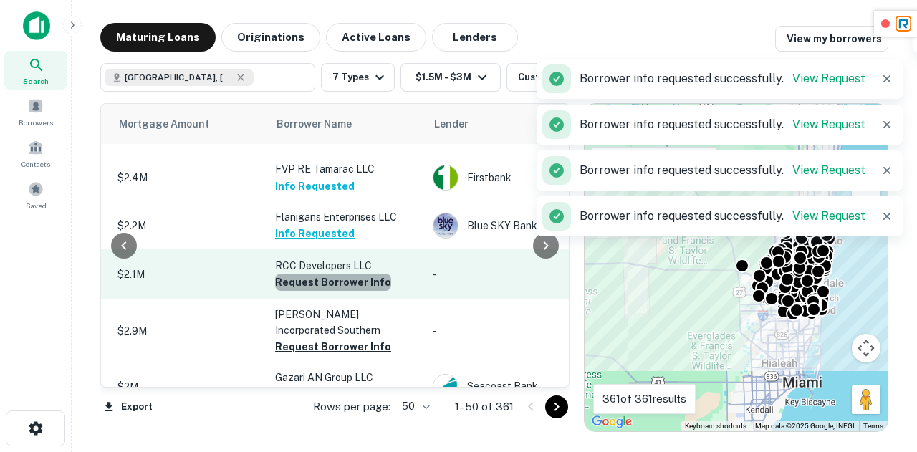
click at [332, 275] on button "Request Borrower Info" at bounding box center [333, 282] width 116 height 17
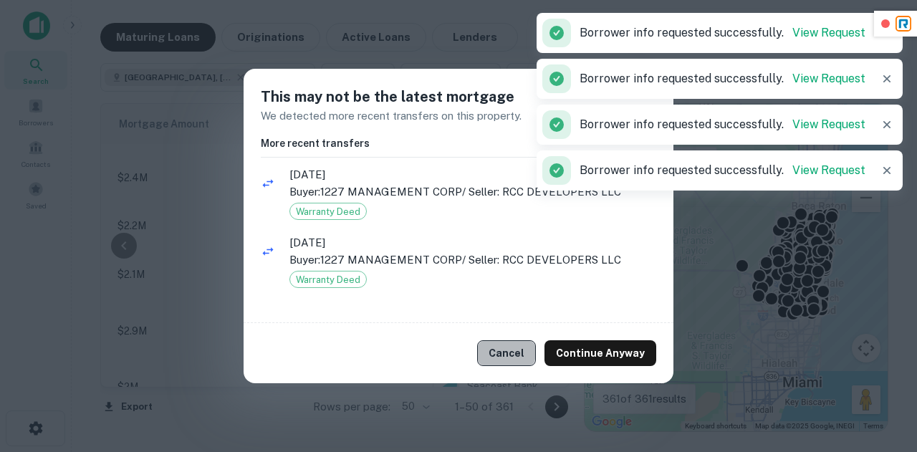
click at [502, 351] on button "Cancel" at bounding box center [506, 353] width 59 height 26
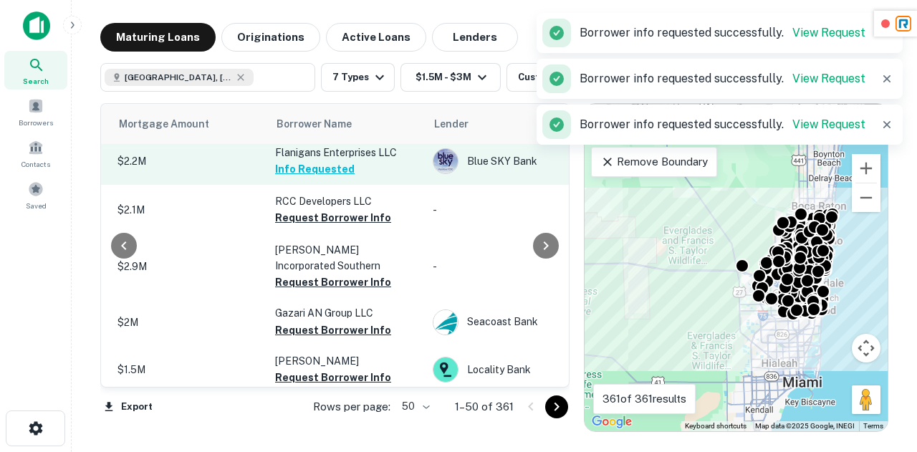
scroll to position [969, 355]
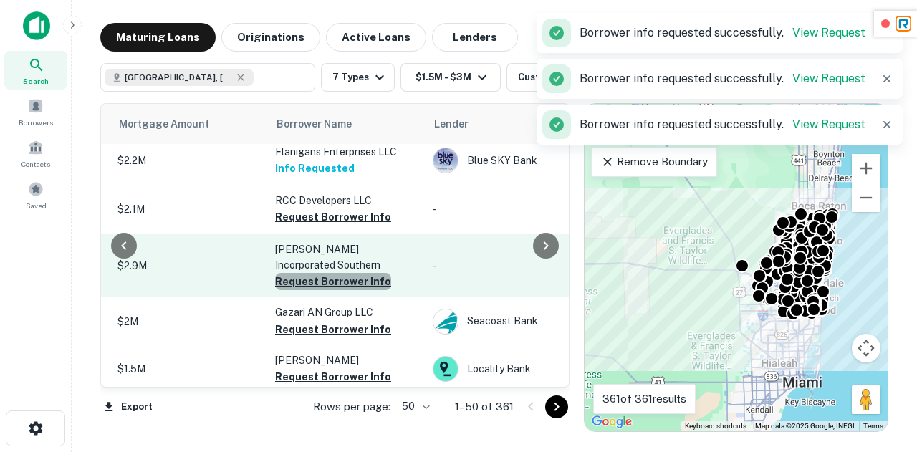
click at [338, 273] on button "Request Borrower Info" at bounding box center [333, 281] width 116 height 17
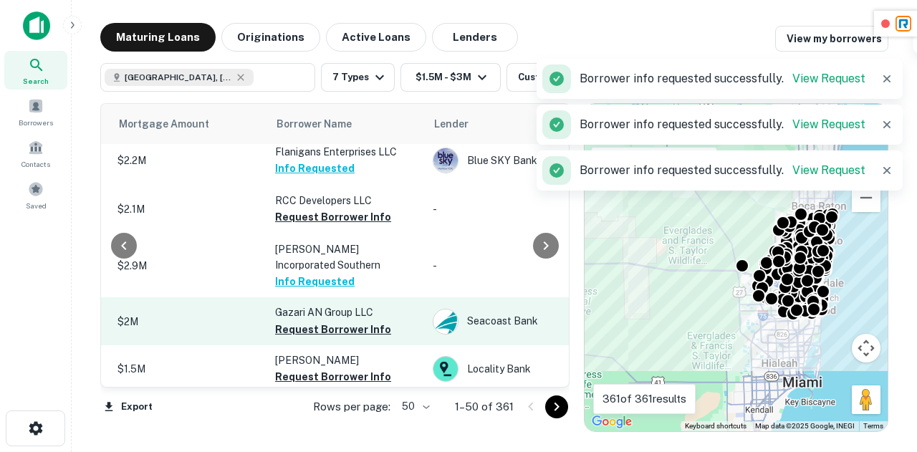
scroll to position [990, 355]
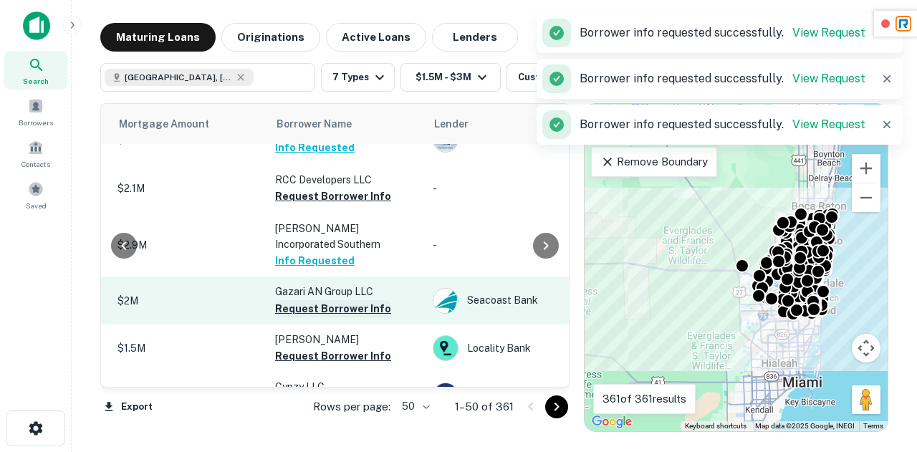
click at [353, 300] on button "Request Borrower Info" at bounding box center [333, 308] width 116 height 17
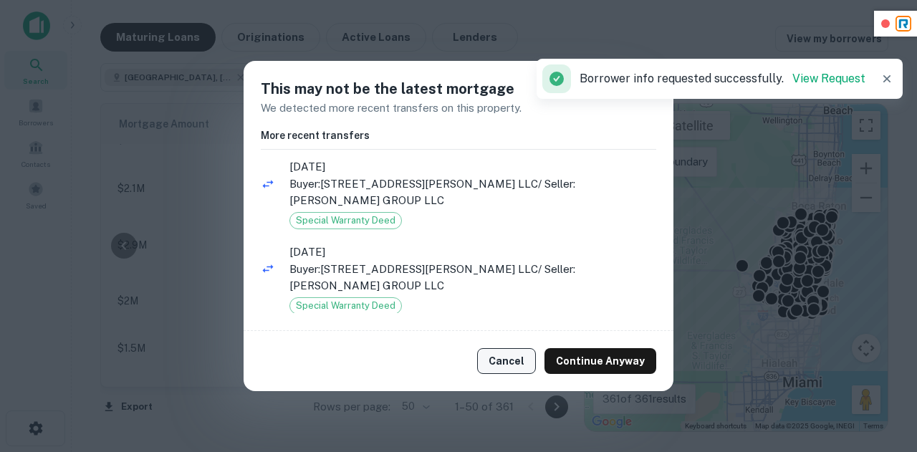
click at [529, 360] on button "Cancel" at bounding box center [506, 361] width 59 height 26
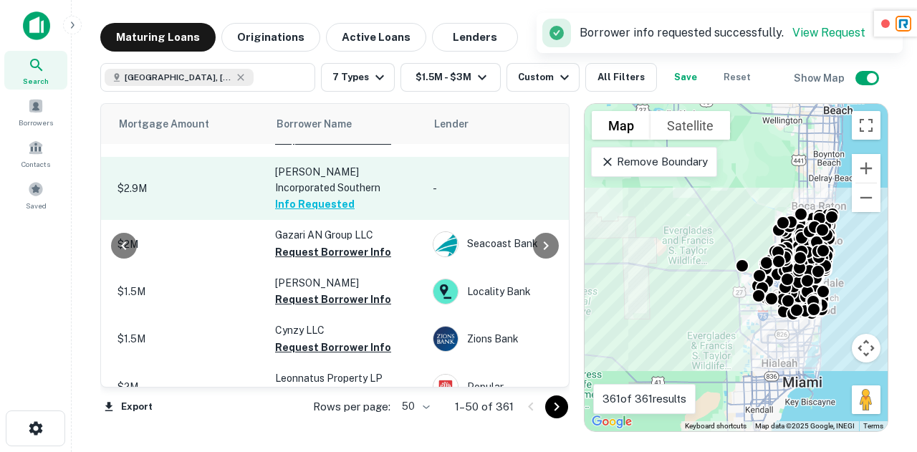
scroll to position [1047, 355]
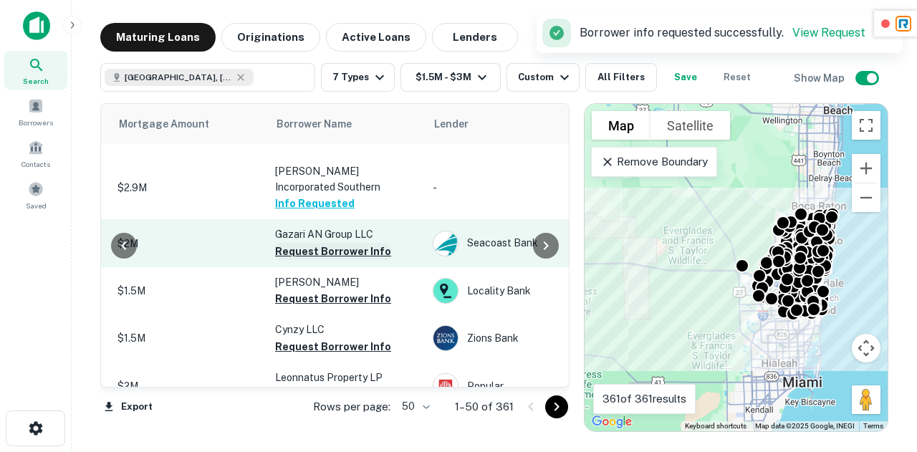
click at [331, 243] on button "Request Borrower Info" at bounding box center [333, 251] width 116 height 17
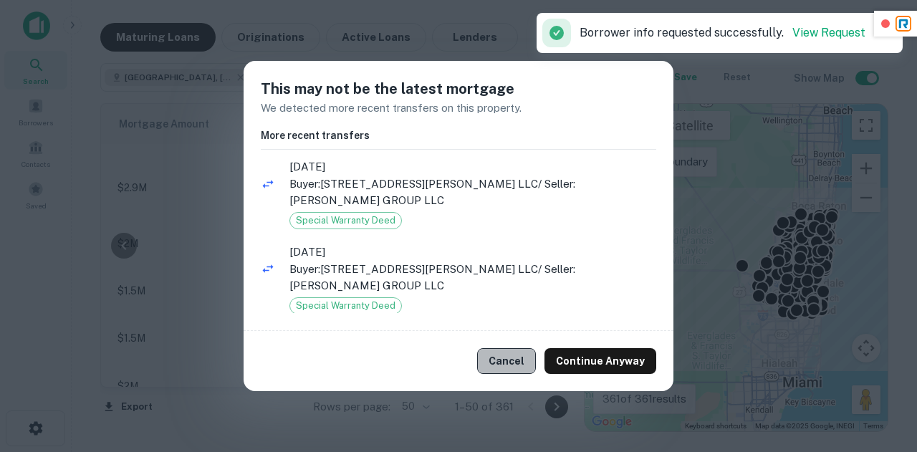
click at [510, 350] on button "Cancel" at bounding box center [506, 361] width 59 height 26
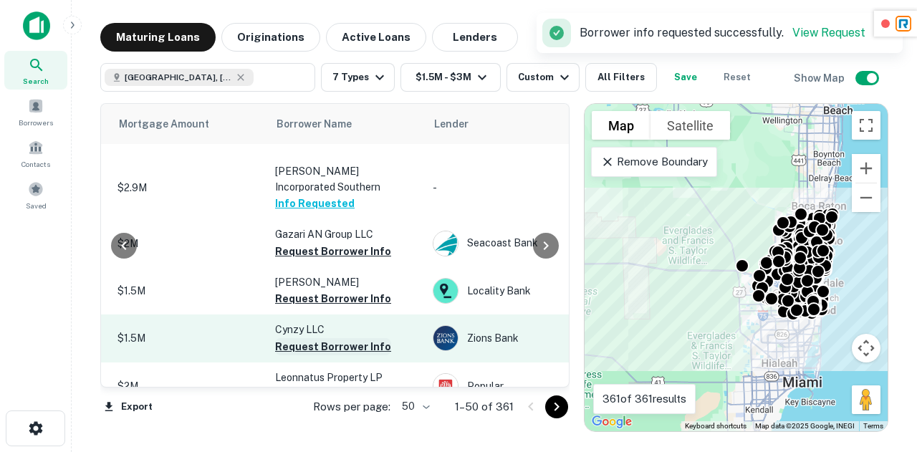
click at [325, 338] on button "Request Borrower Info" at bounding box center [333, 346] width 116 height 17
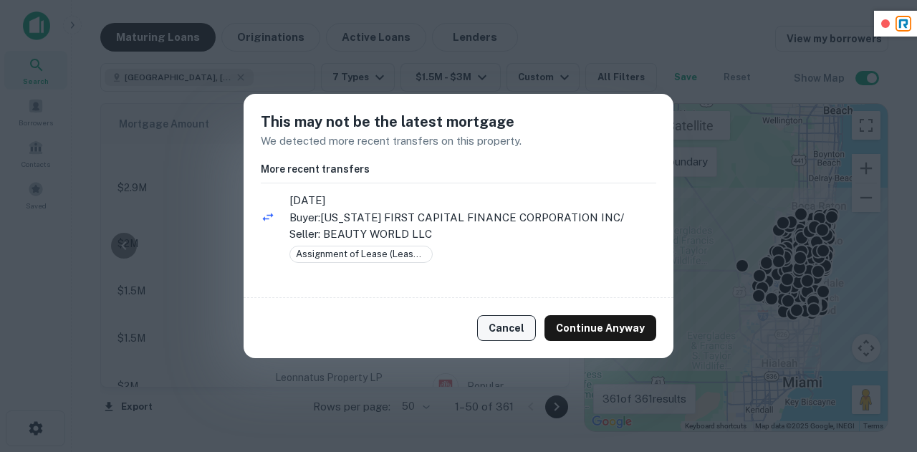
click at [502, 337] on button "Cancel" at bounding box center [506, 328] width 59 height 26
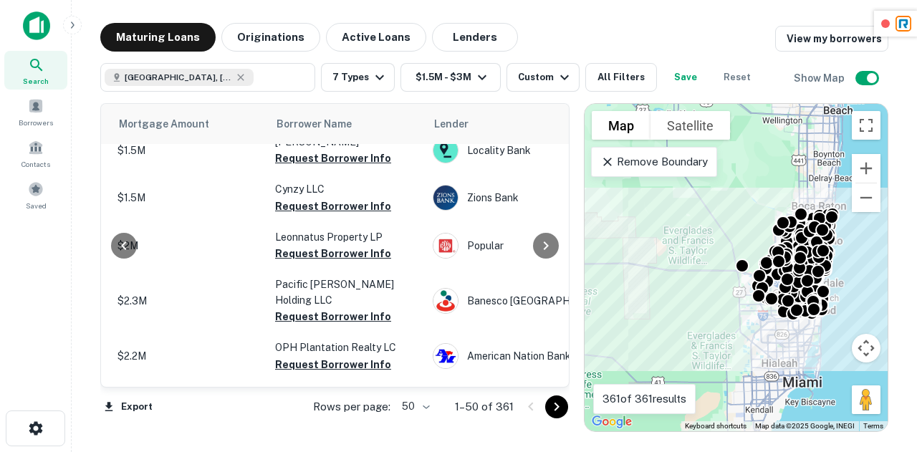
scroll to position [1188, 355]
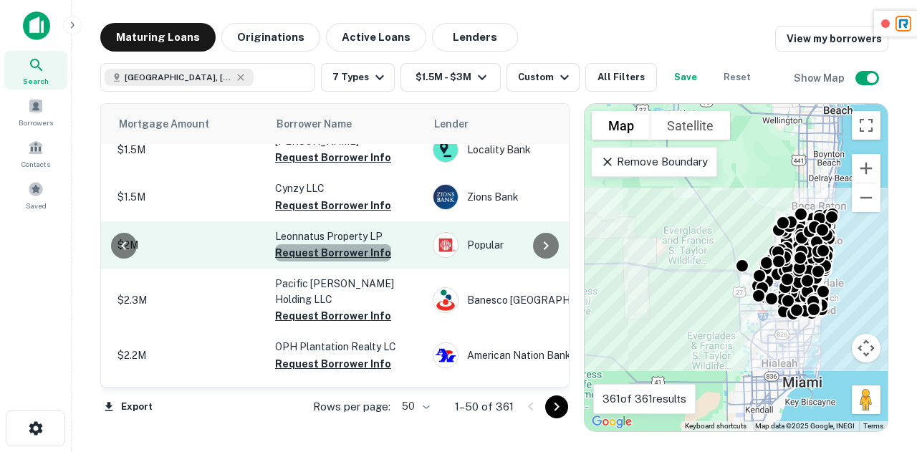
click at [337, 244] on button "Request Borrower Info" at bounding box center [333, 252] width 116 height 17
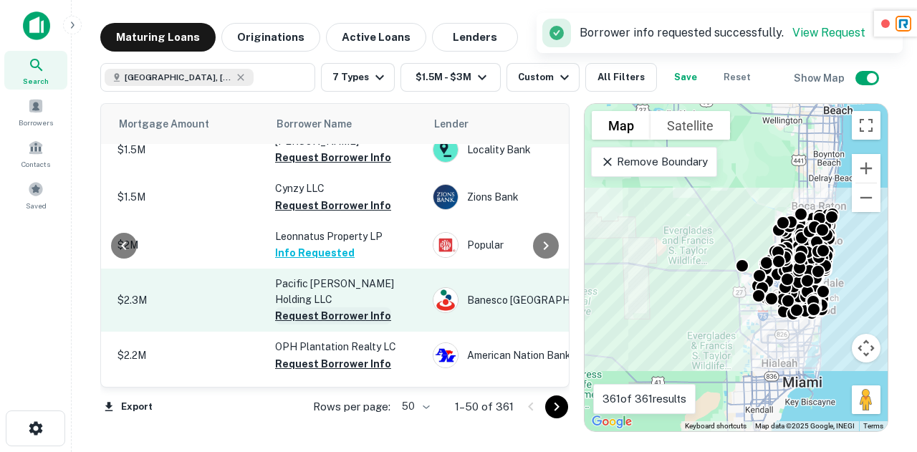
click at [317, 307] on button "Request Borrower Info" at bounding box center [333, 315] width 116 height 17
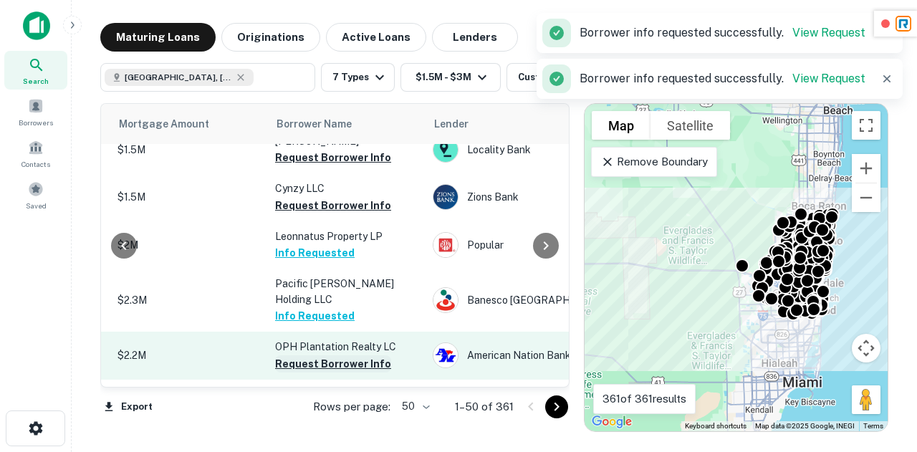
click at [335, 355] on button "Request Borrower Info" at bounding box center [333, 363] width 116 height 17
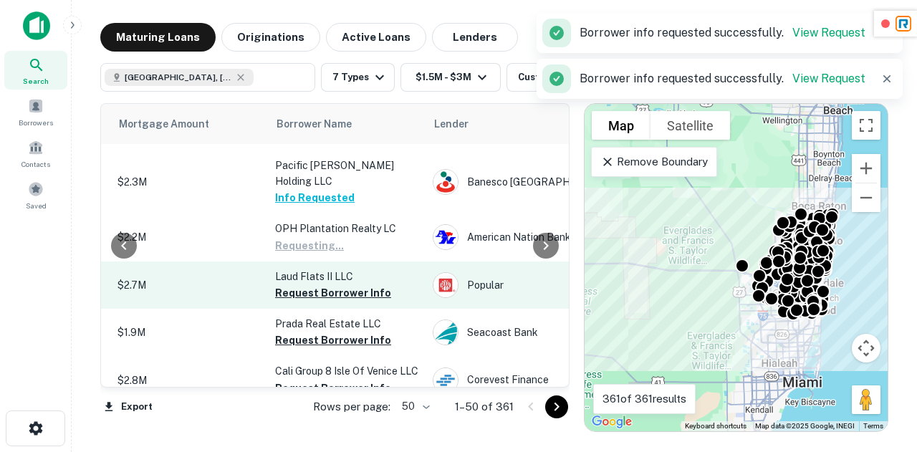
scroll to position [1307, 355]
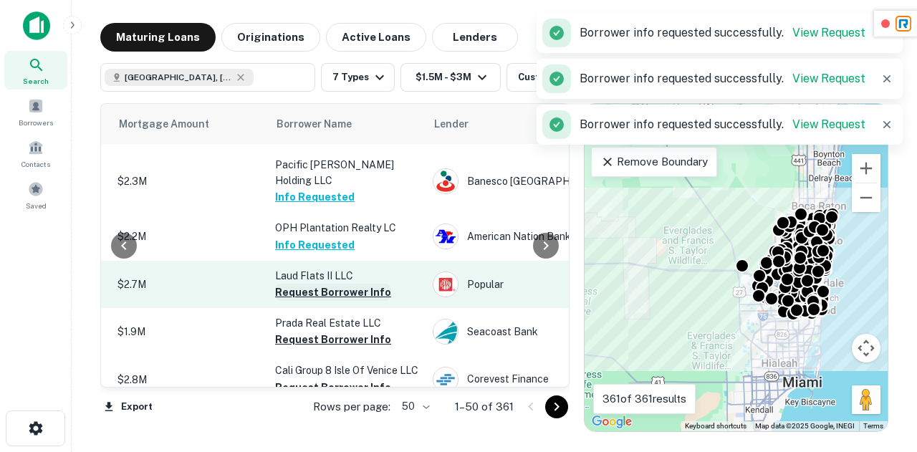
click at [343, 284] on button "Request Borrower Info" at bounding box center [333, 292] width 116 height 17
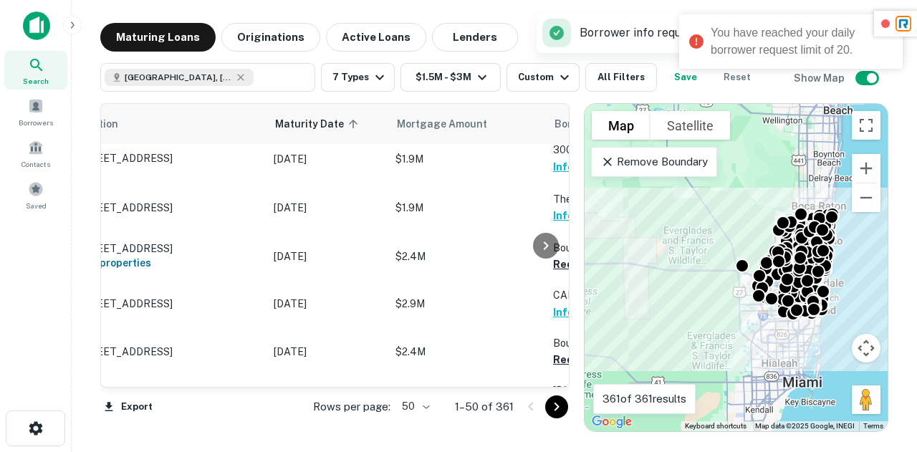
scroll to position [0, 0]
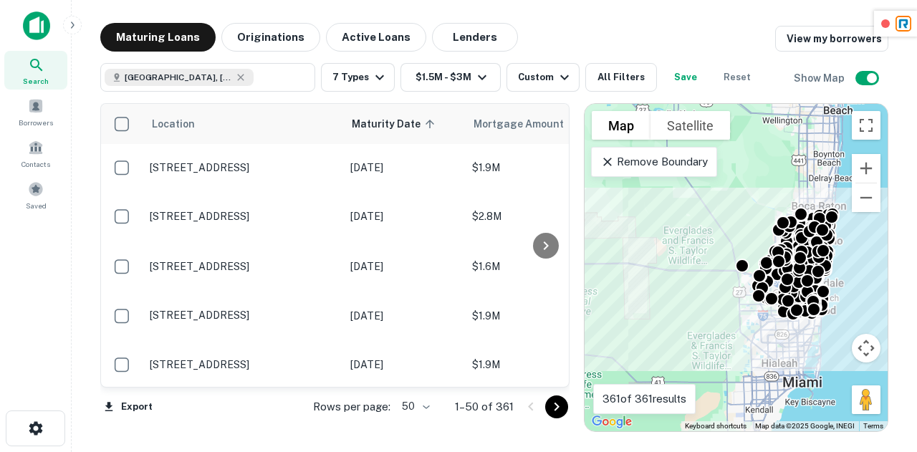
click at [45, 403] on div "Search Borrowers Contacts Saved" at bounding box center [35, 204] width 71 height 408
click at [45, 418] on button "button" at bounding box center [35, 429] width 59 height 36
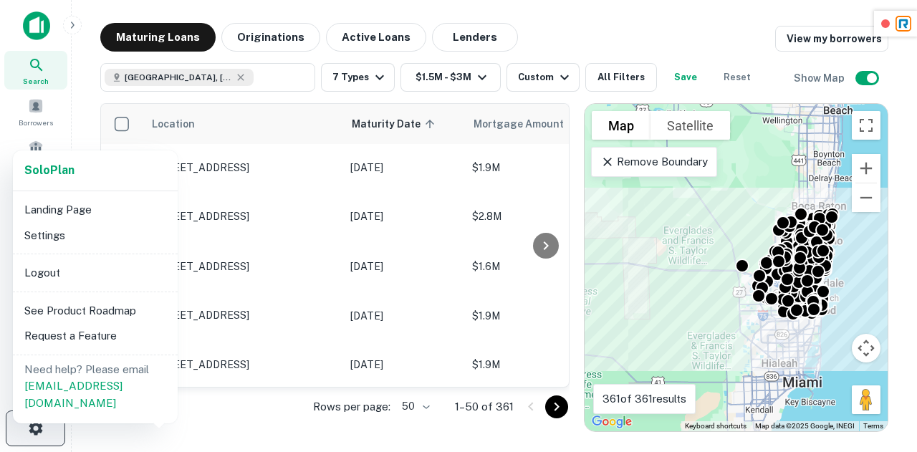
click at [45, 418] on div at bounding box center [458, 226] width 917 height 452
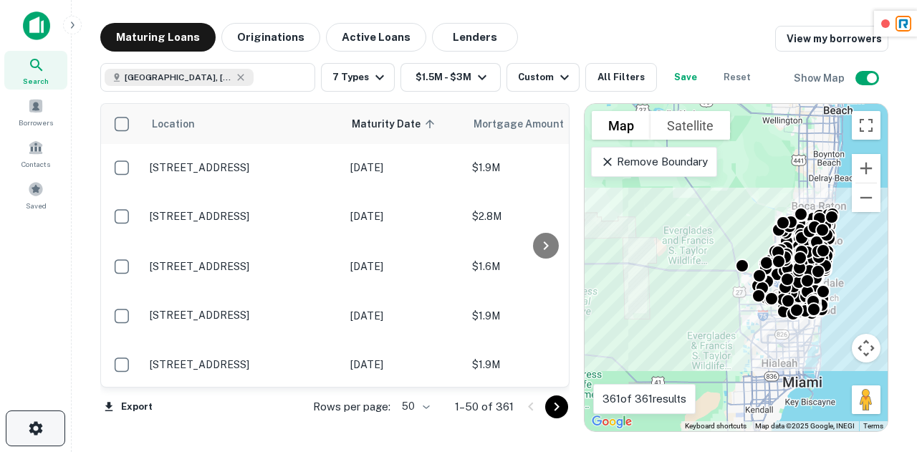
click at [45, 418] on button "button" at bounding box center [35, 429] width 59 height 36
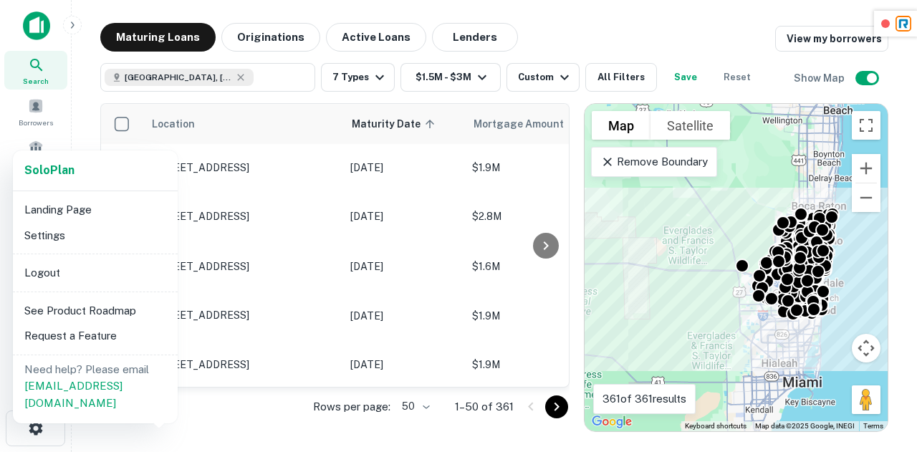
click at [45, 429] on div at bounding box center [458, 226] width 917 height 452
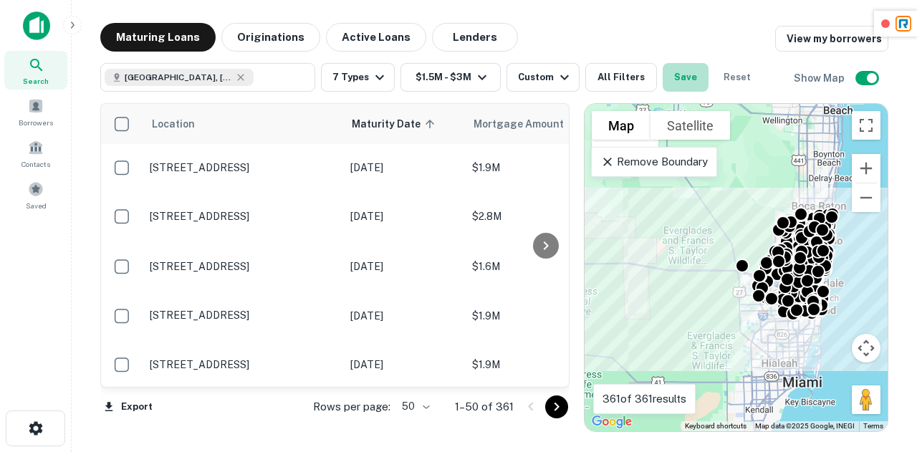
click at [674, 71] on button "Save" at bounding box center [686, 77] width 46 height 29
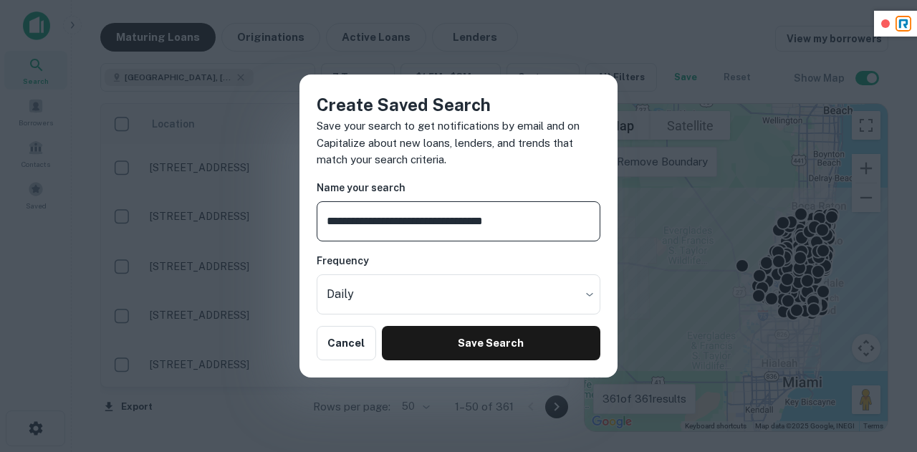
type input "**********"
click at [504, 264] on h6 "Frequency" at bounding box center [459, 261] width 284 height 16
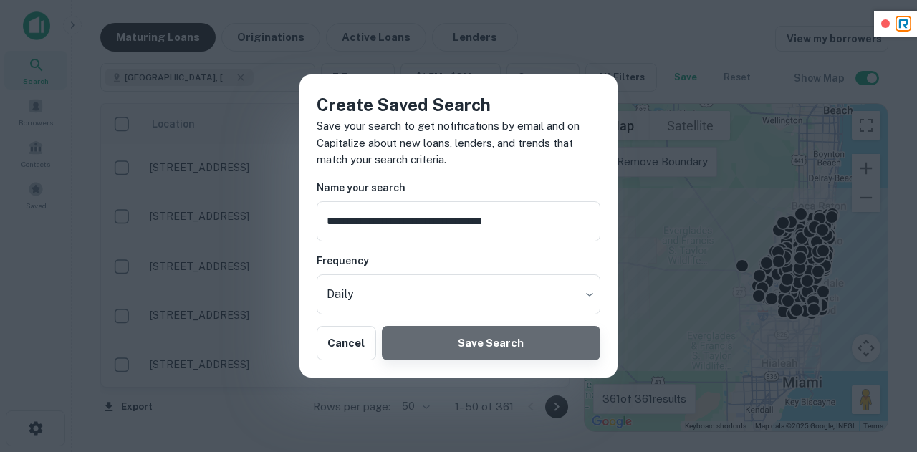
click at [470, 342] on button "Save Search" at bounding box center [491, 343] width 219 height 34
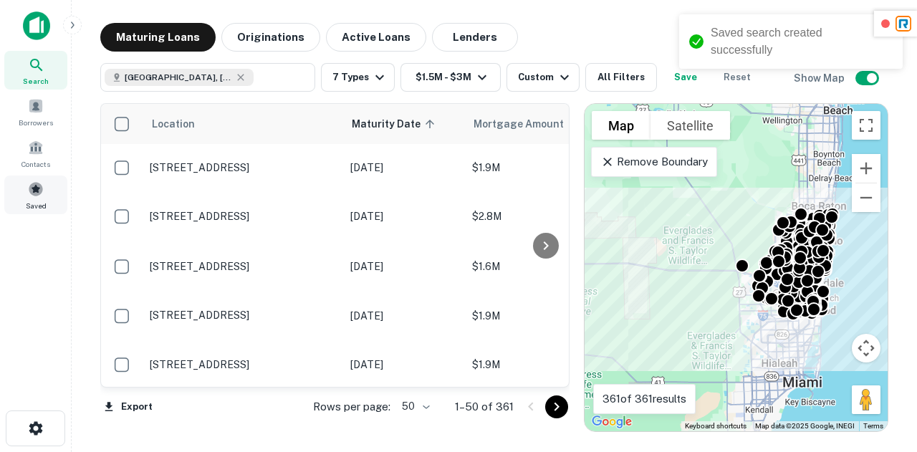
click at [27, 202] on span "Saved" at bounding box center [36, 205] width 21 height 11
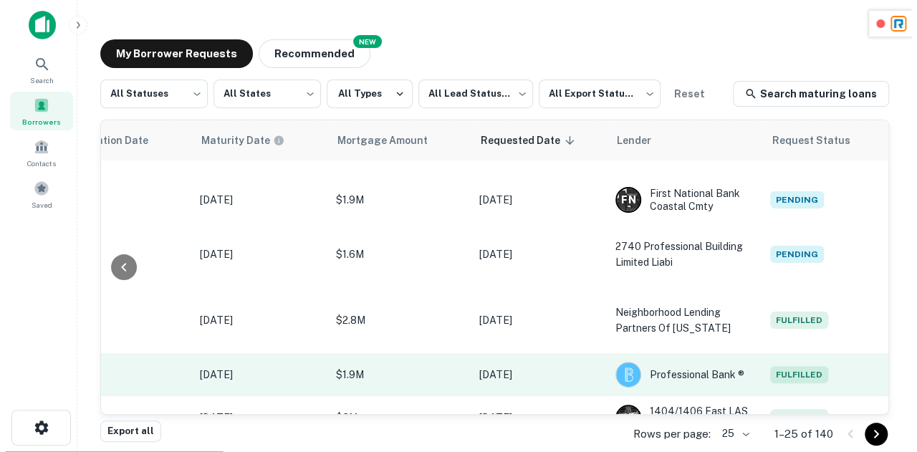
scroll to position [713, 760]
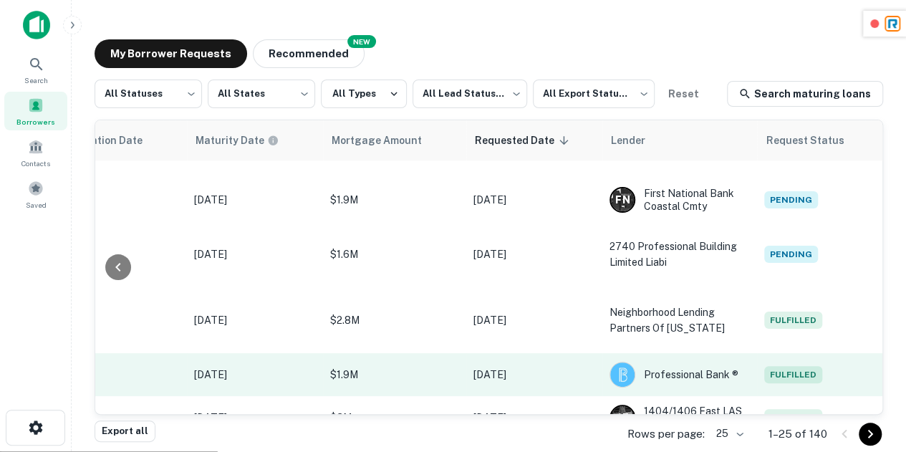
click at [775, 370] on span "Fulfilled" at bounding box center [794, 374] width 58 height 17
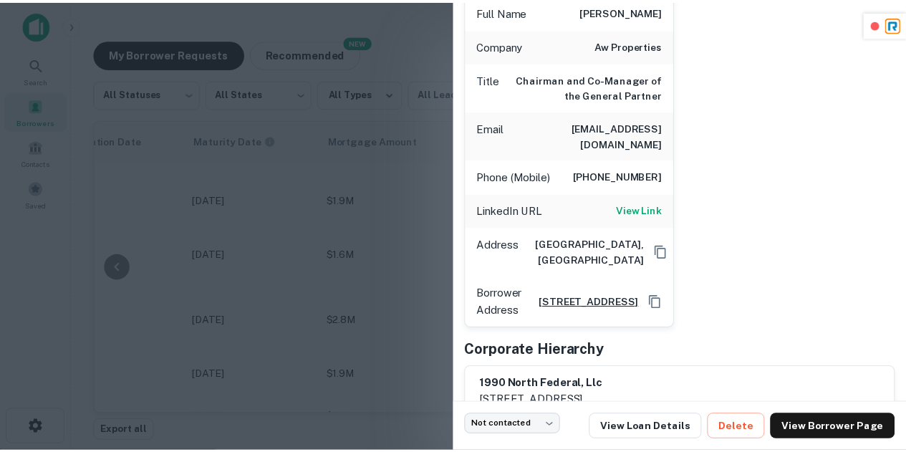
scroll to position [215, 0]
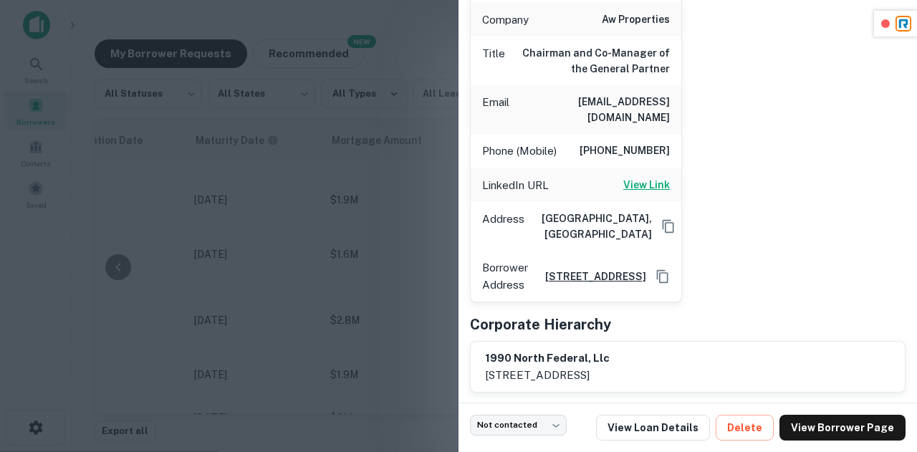
click at [643, 177] on h6 "View Link" at bounding box center [646, 185] width 47 height 16
click at [414, 198] on div at bounding box center [458, 226] width 917 height 452
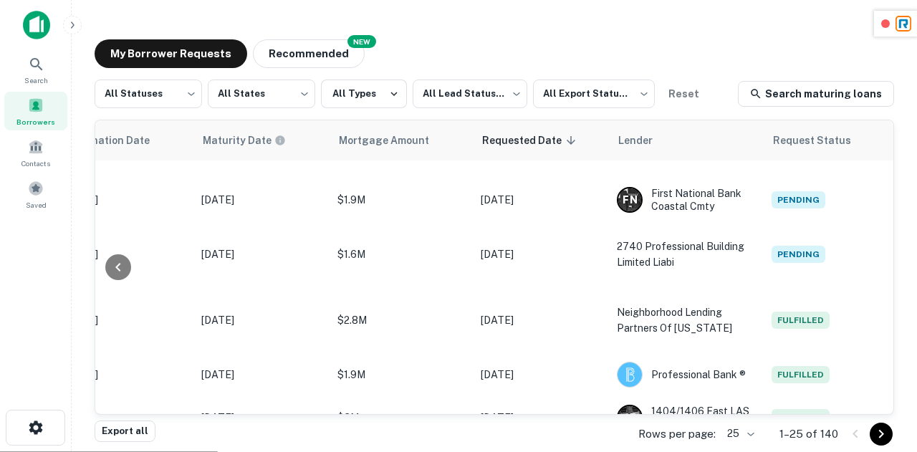
scroll to position [713, 751]
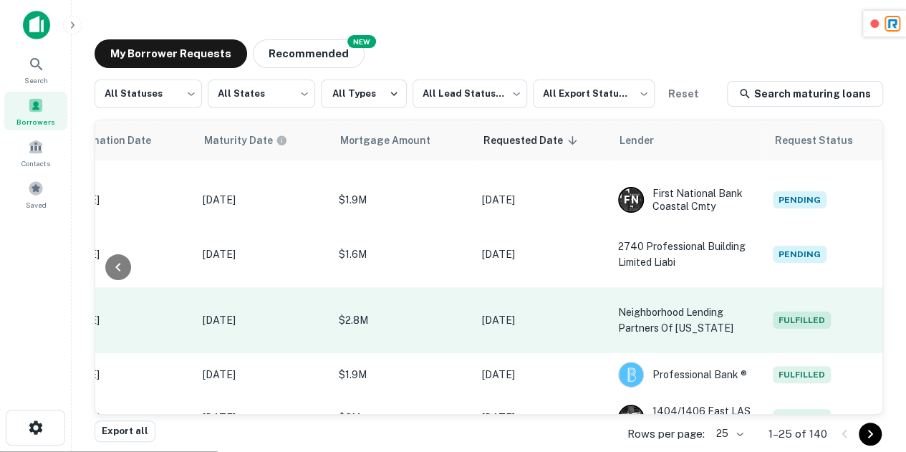
click at [809, 325] on span "Fulfilled" at bounding box center [802, 320] width 58 height 17
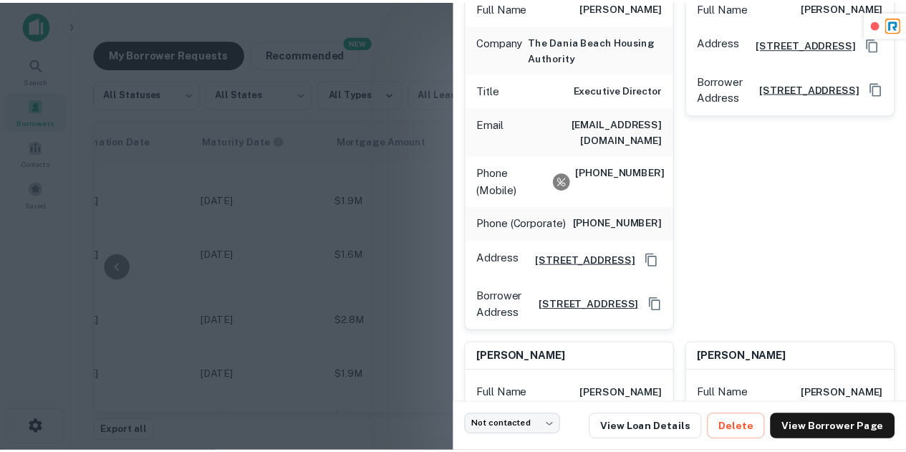
scroll to position [259, 0]
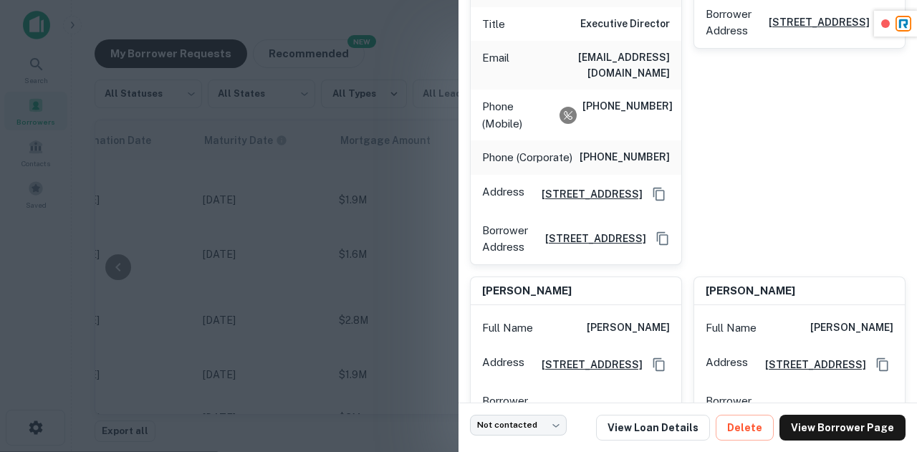
click at [331, 150] on div at bounding box center [458, 226] width 917 height 452
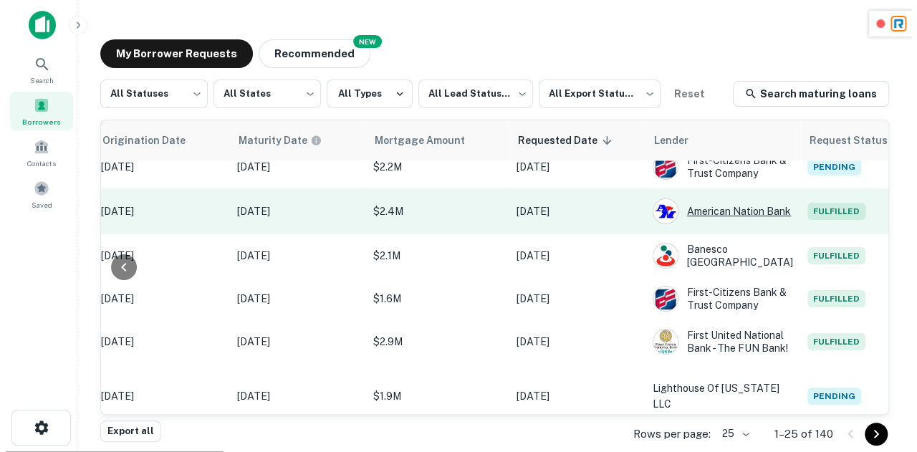
scroll to position [463, 722]
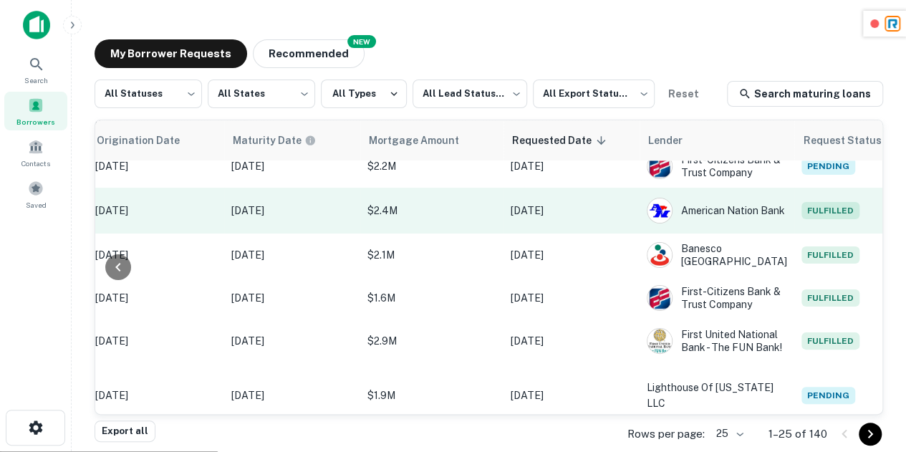
click at [810, 205] on td "Fulfilled" at bounding box center [859, 211] width 129 height 46
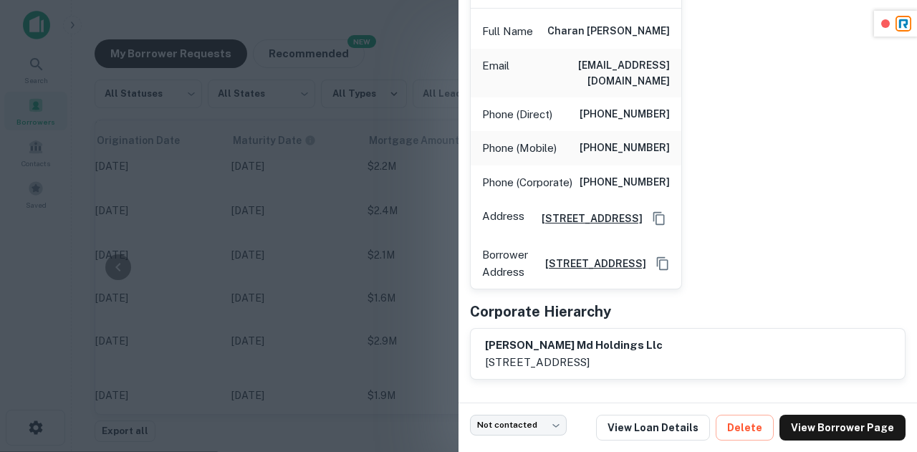
scroll to position [191, 0]
click at [377, 272] on div at bounding box center [458, 226] width 917 height 452
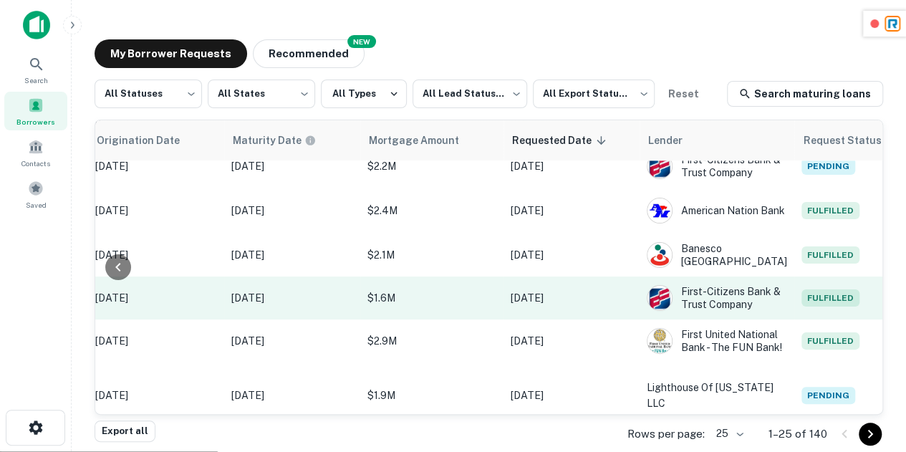
click at [802, 307] on span "Fulfilled" at bounding box center [831, 297] width 58 height 17
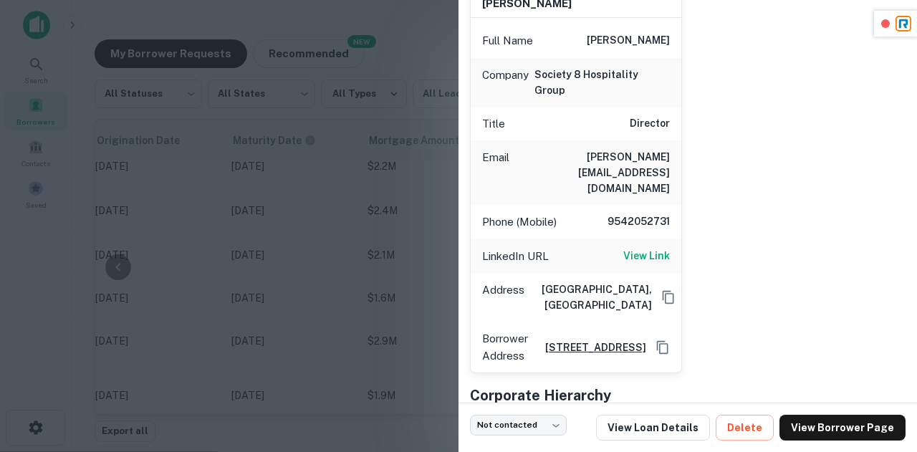
scroll to position [153, 0]
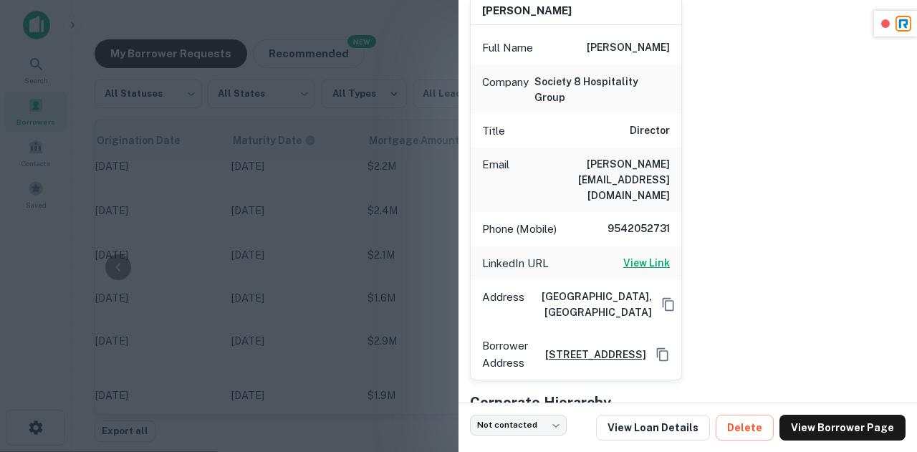
click at [633, 255] on h6 "View Link" at bounding box center [646, 263] width 47 height 16
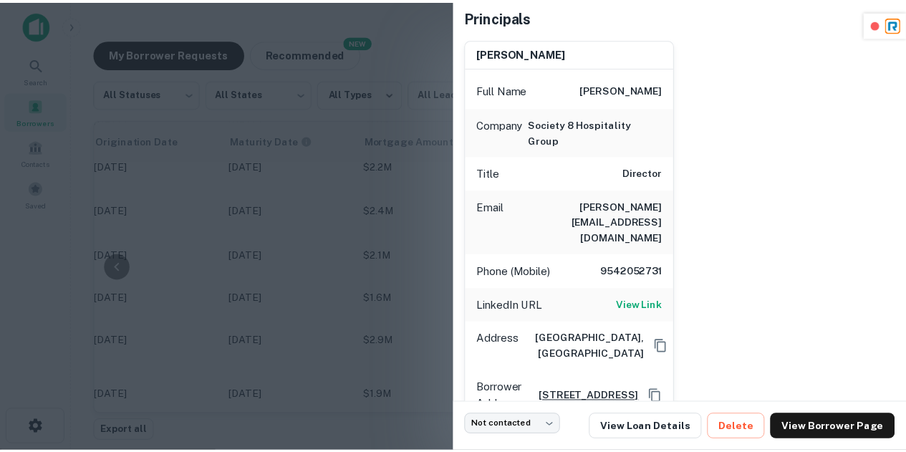
scroll to position [112, 0]
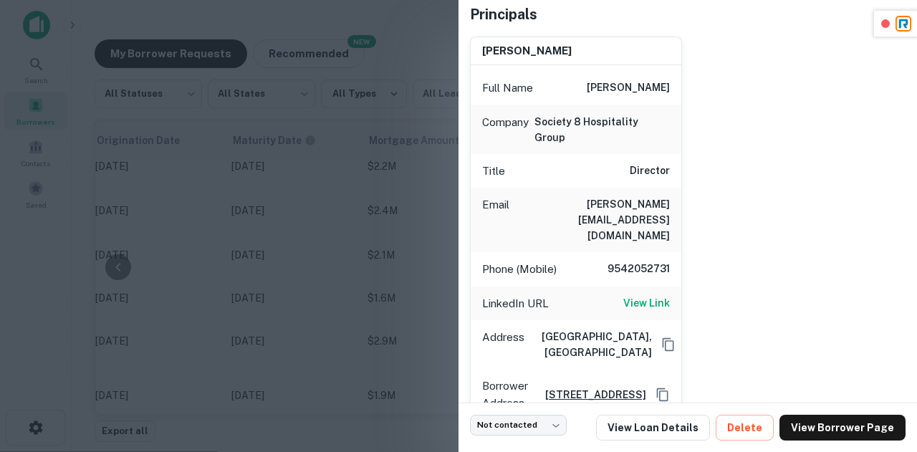
click at [407, 205] on div at bounding box center [458, 226] width 917 height 452
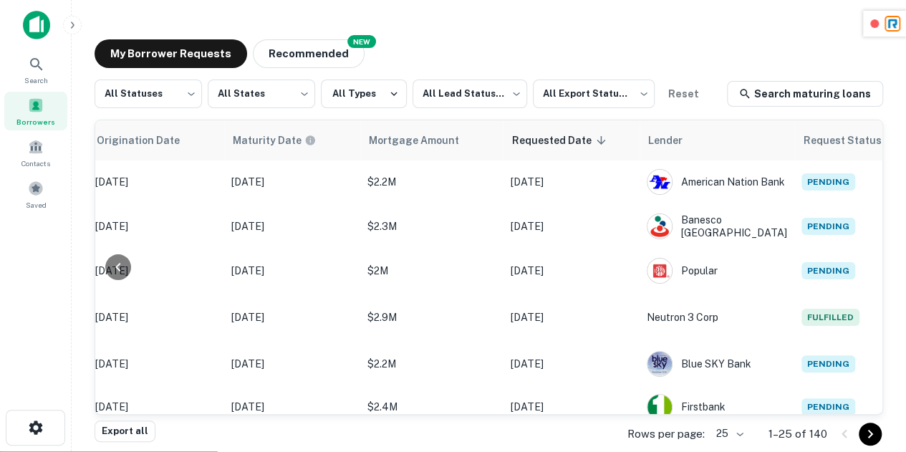
scroll to position [0, 0]
click at [573, 51] on div "My Borrower Requests NEW Recommended" at bounding box center [489, 54] width 789 height 29
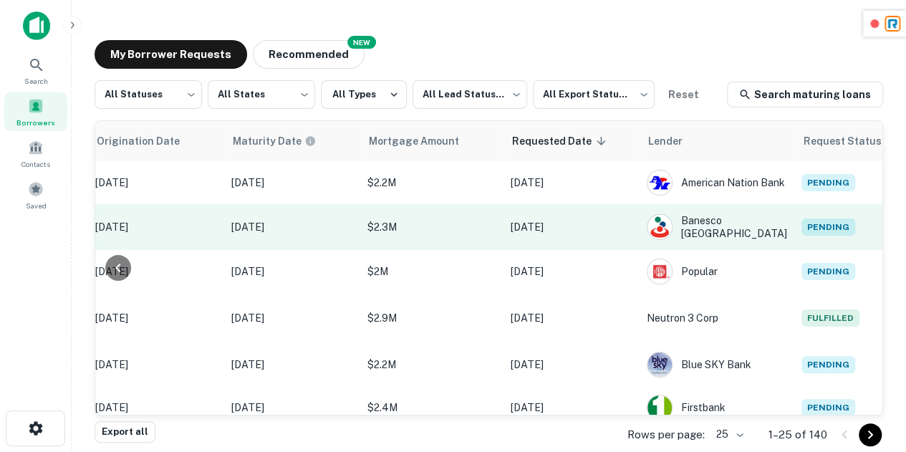
scroll to position [0, 762]
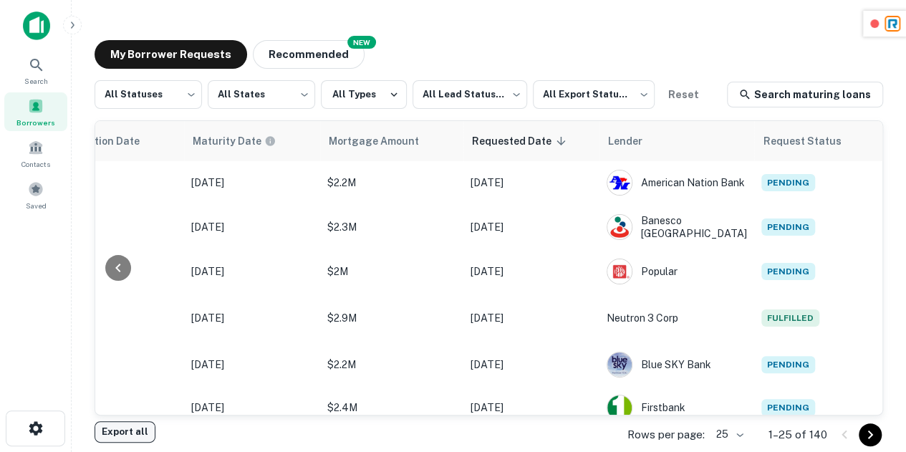
click at [123, 433] on button "Export all" at bounding box center [125, 431] width 61 height 21
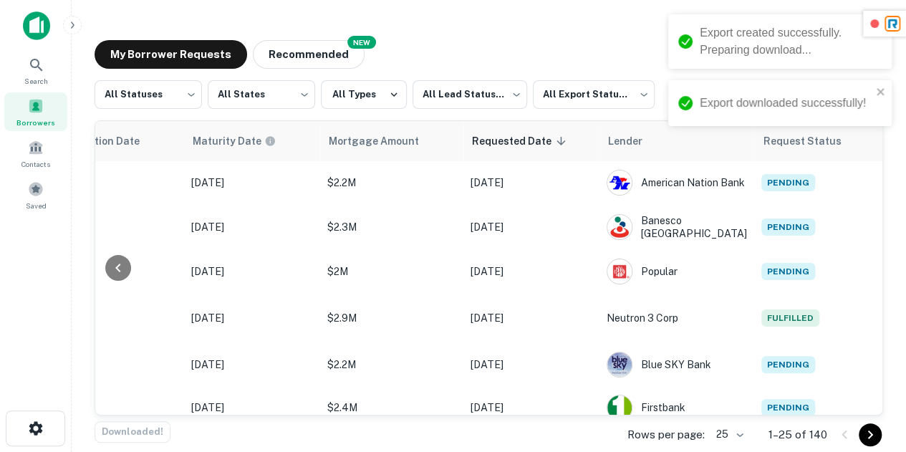
click at [698, 44] on div "Export created successfully. Preparing download..." at bounding box center [775, 41] width 202 height 43
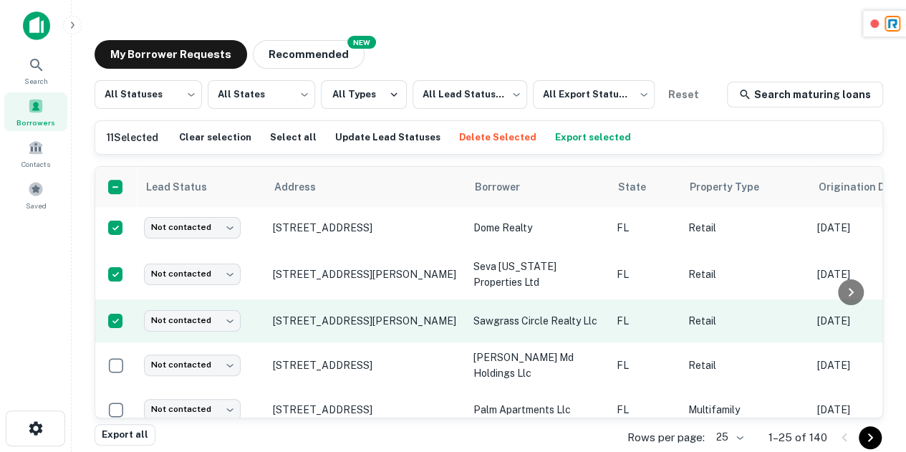
scroll to position [471, 0]
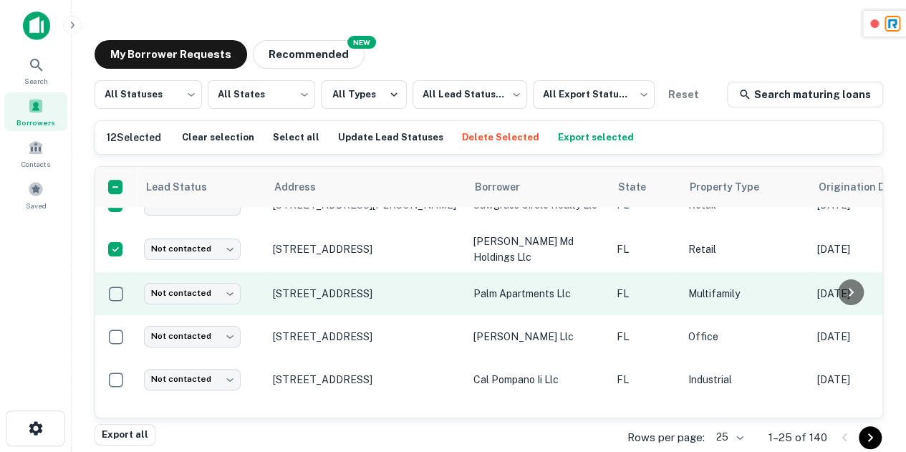
click at [119, 315] on td at bounding box center [116, 293] width 42 height 43
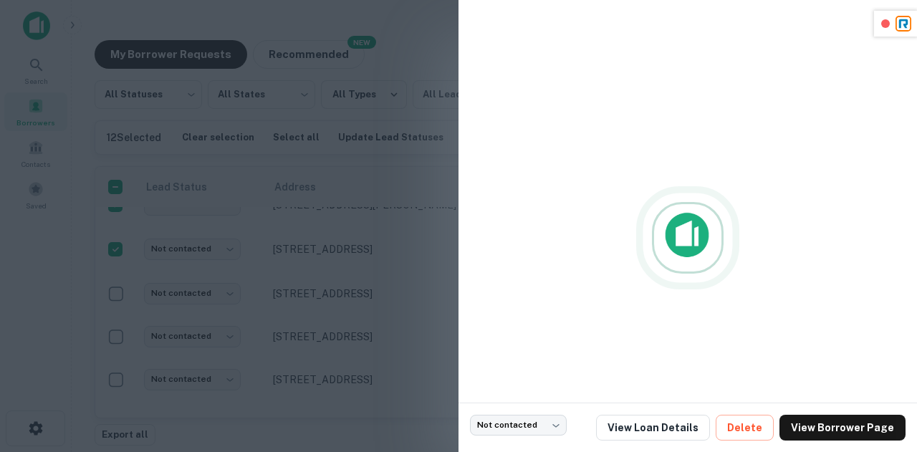
click at [381, 141] on div at bounding box center [458, 226] width 917 height 452
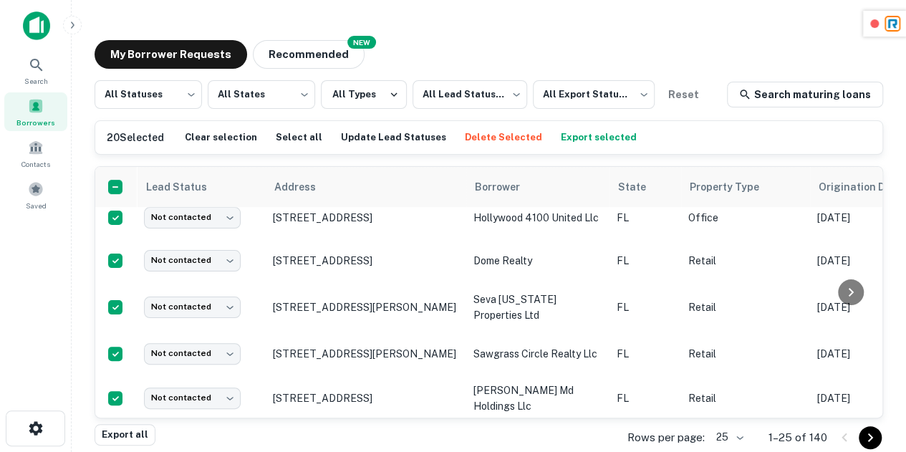
scroll to position [0, 0]
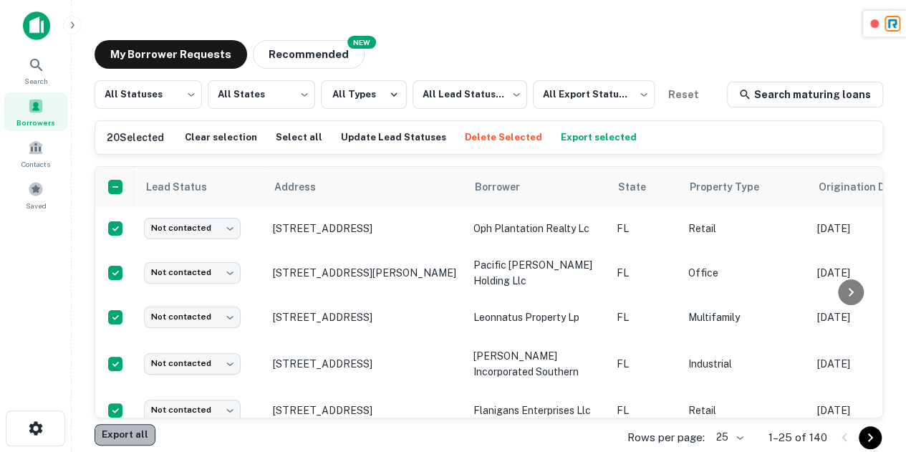
click at [129, 436] on button "Export all" at bounding box center [125, 434] width 61 height 21
click at [570, 130] on button "Export selected" at bounding box center [598, 137] width 83 height 21
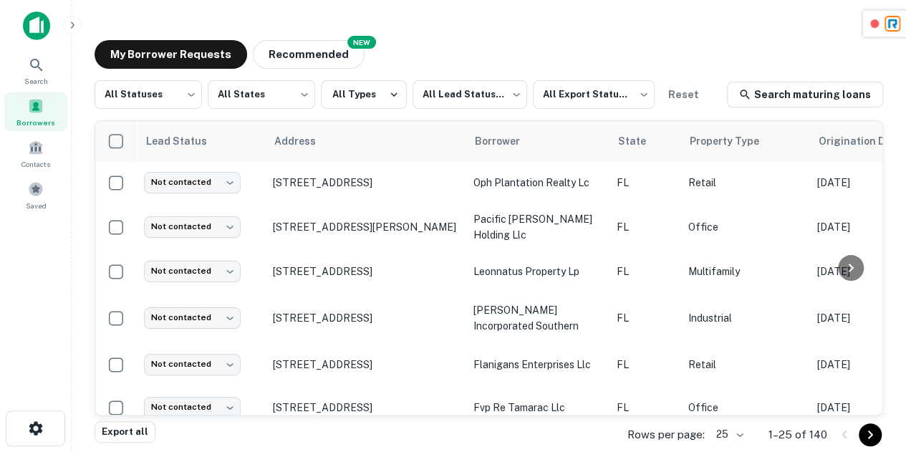
click at [54, 100] on div "Borrowers" at bounding box center [35, 111] width 63 height 39
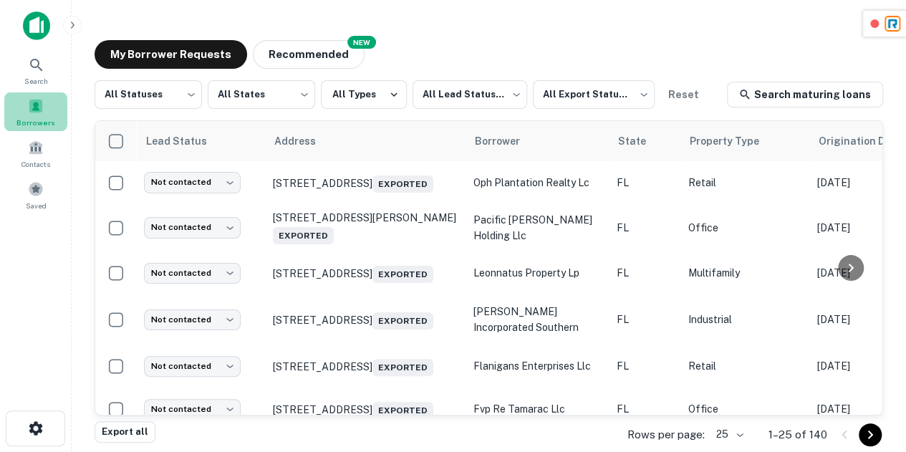
click at [25, 101] on div "Borrowers" at bounding box center [35, 111] width 63 height 39
